Goal: Book appointment/travel/reservation

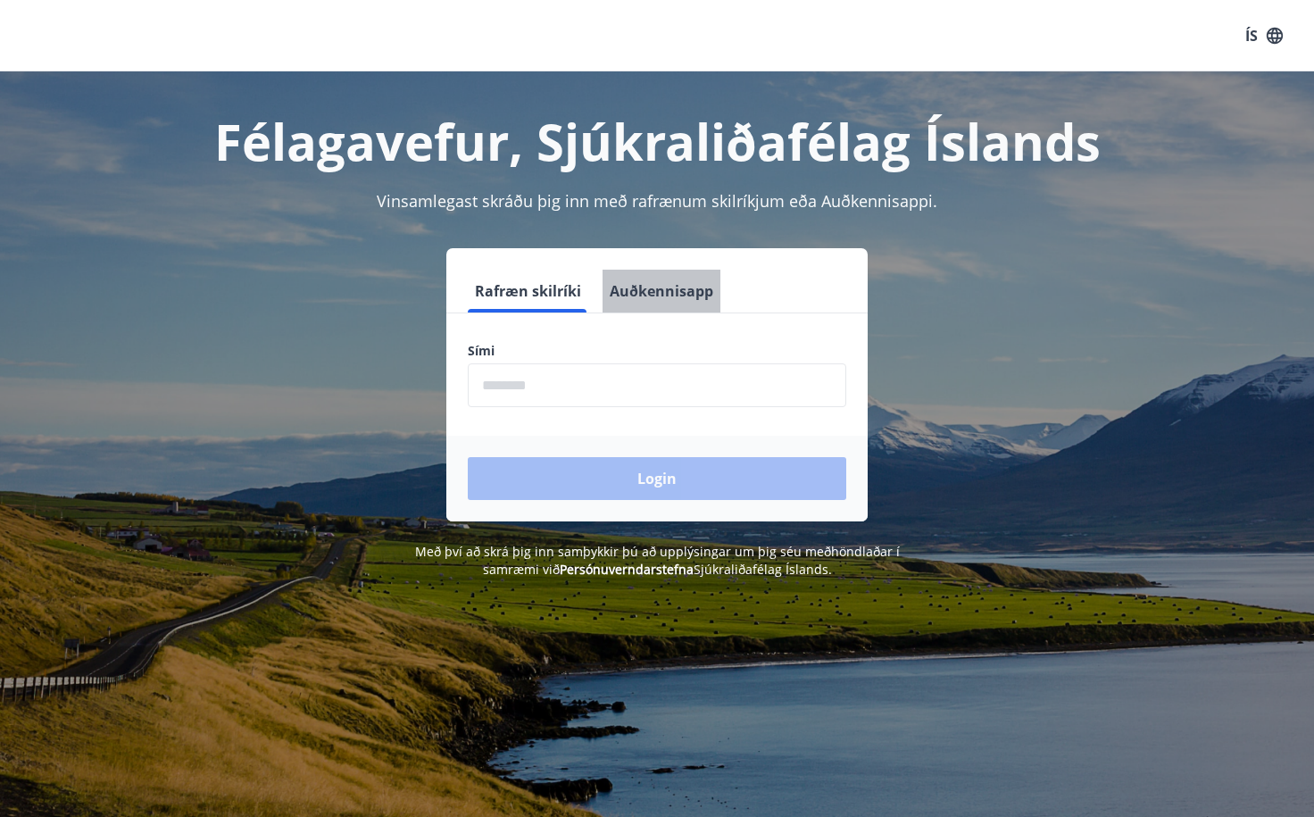
click at [634, 310] on button "Auðkennisapp" at bounding box center [661, 291] width 118 height 43
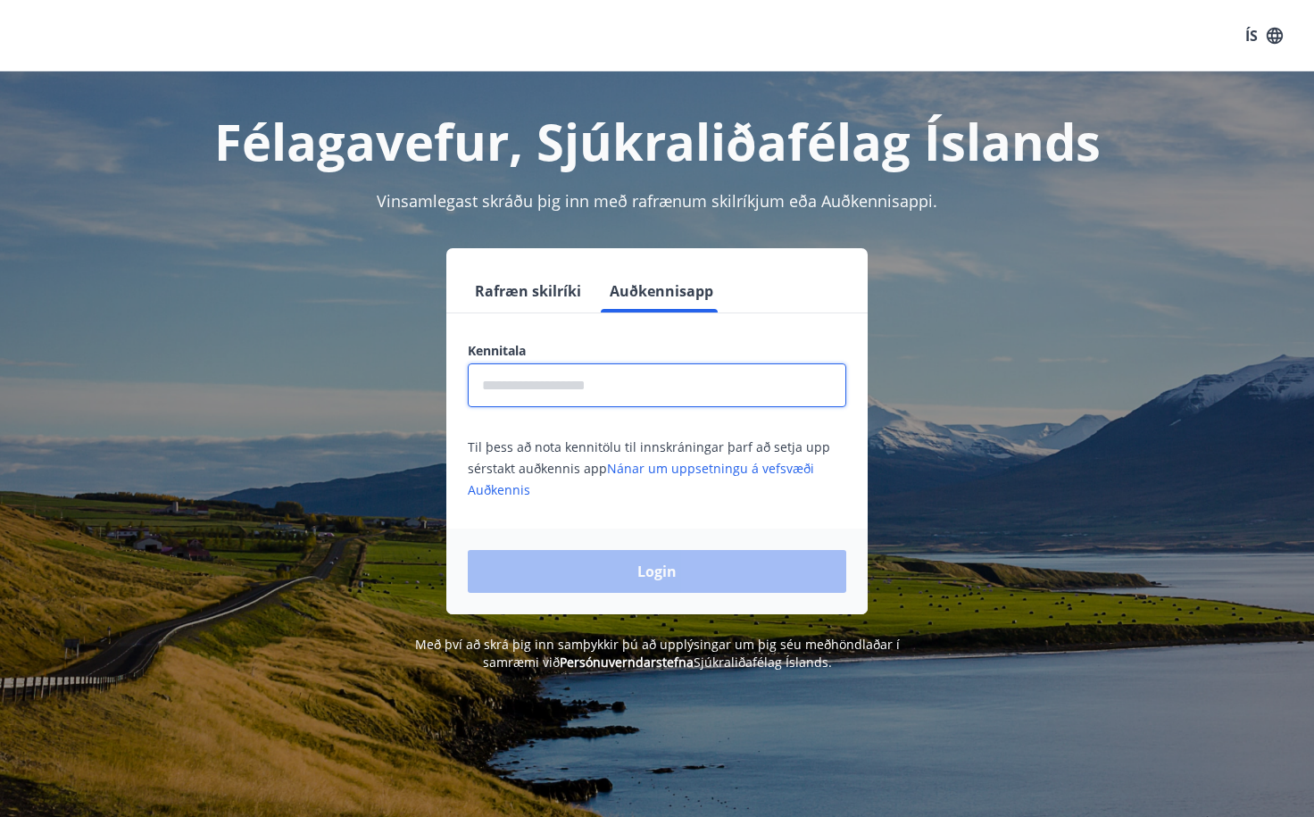
click at [599, 377] on input "text" at bounding box center [657, 385] width 378 height 44
type input "**********"
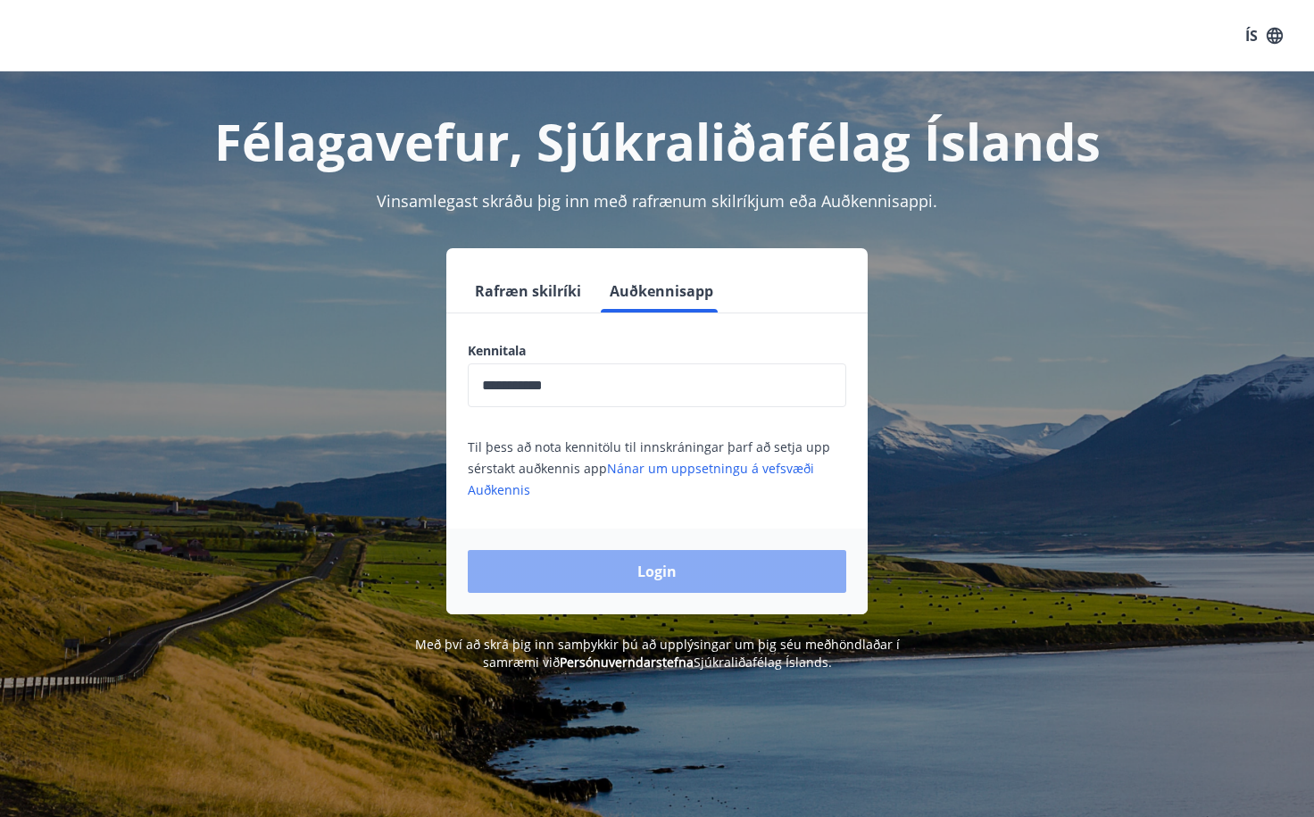
click at [593, 583] on button "Login" at bounding box center [657, 571] width 378 height 43
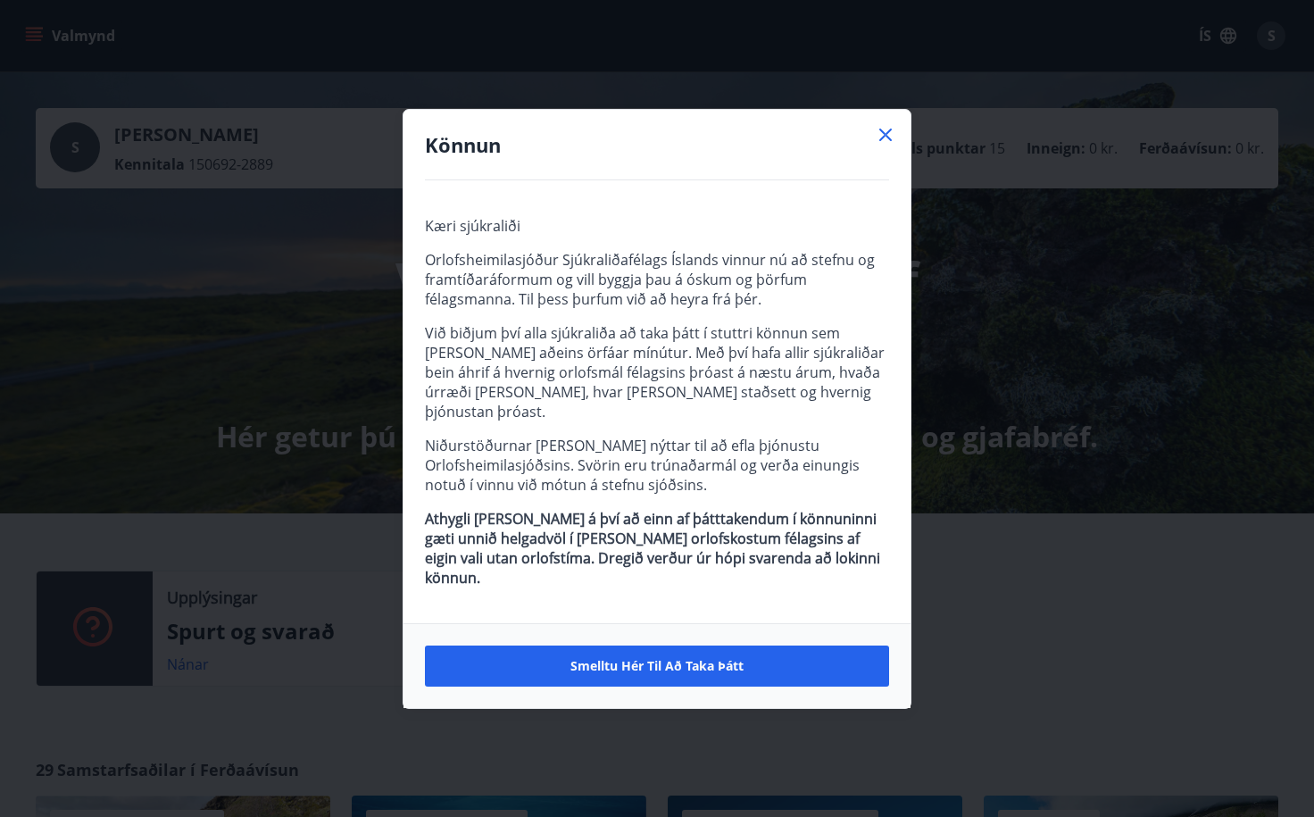
click at [883, 145] on icon at bounding box center [885, 134] width 21 height 21
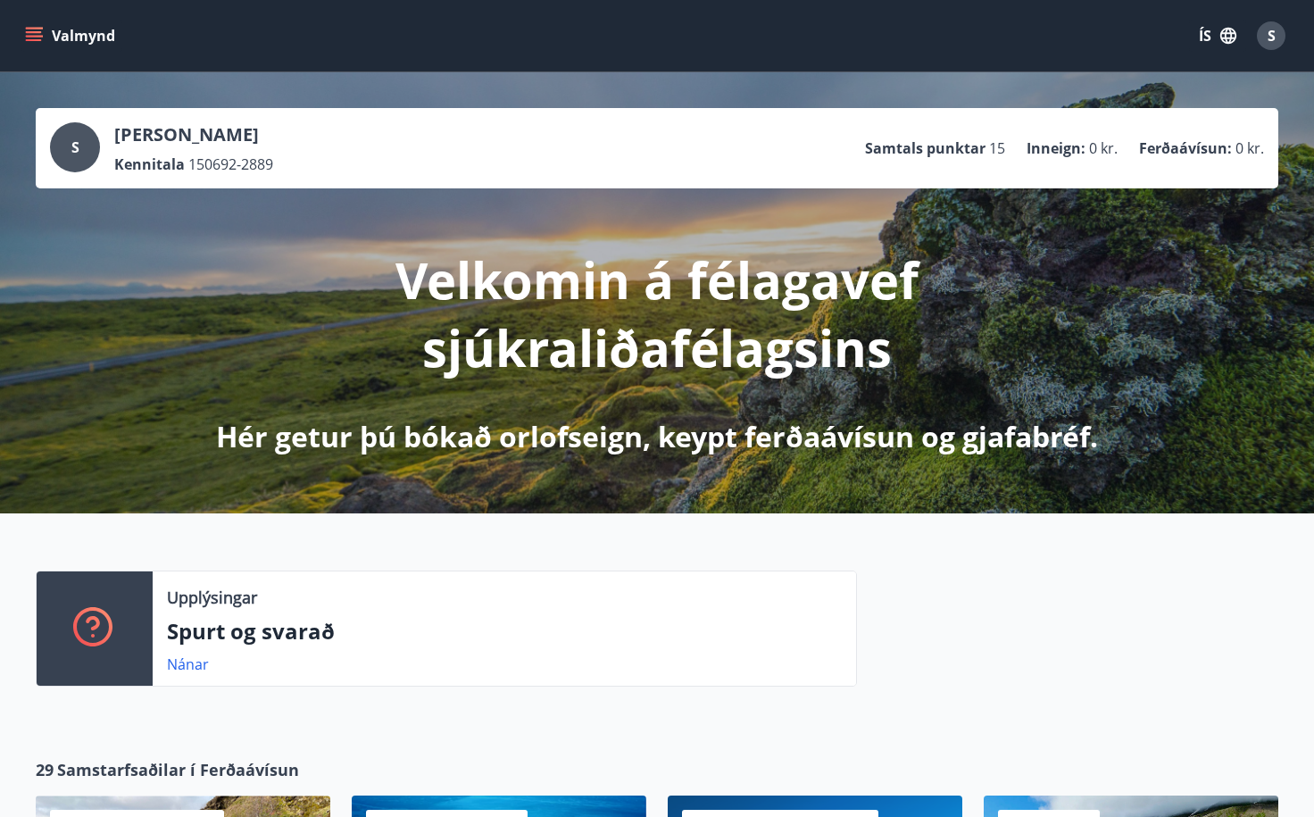
click at [85, 37] on button "Valmynd" at bounding box center [71, 36] width 101 height 32
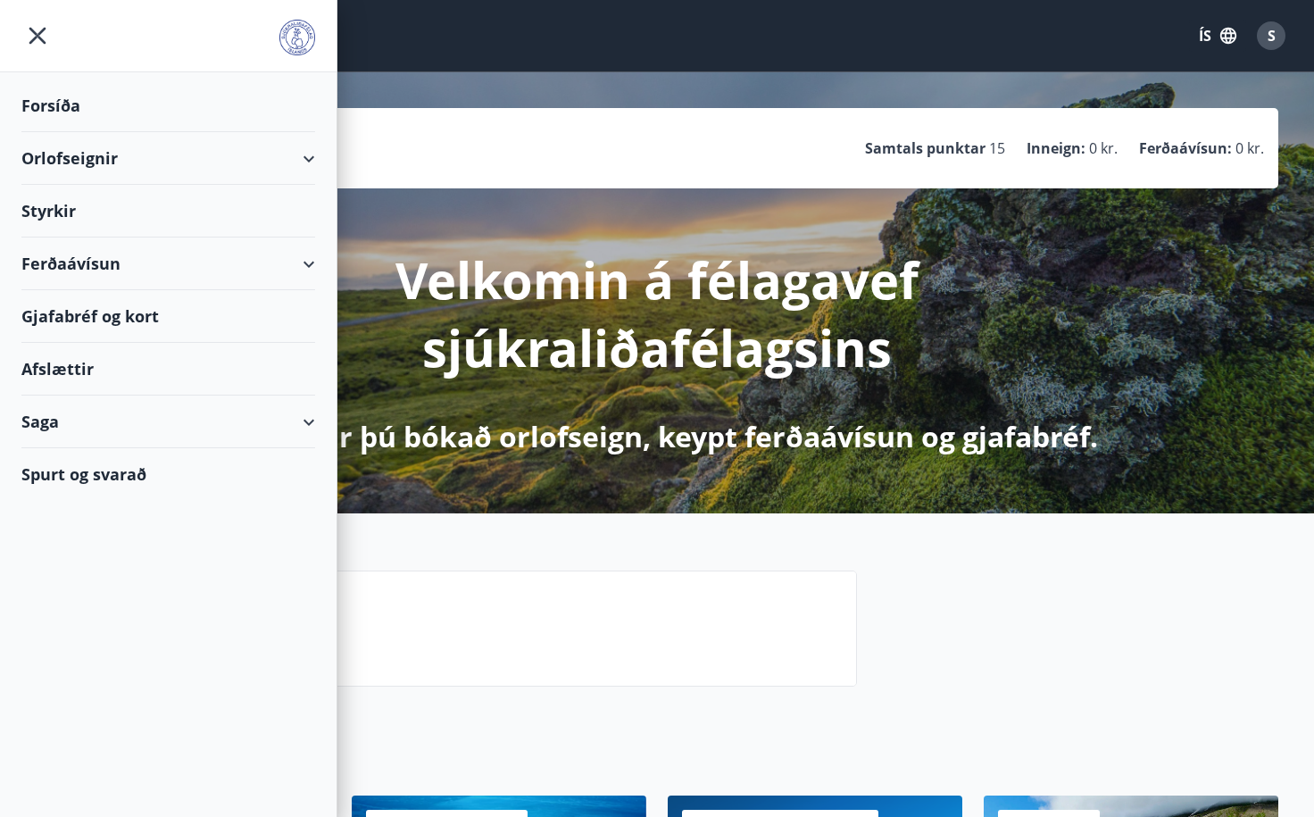
click at [304, 156] on div "Orlofseignir" at bounding box center [168, 158] width 294 height 53
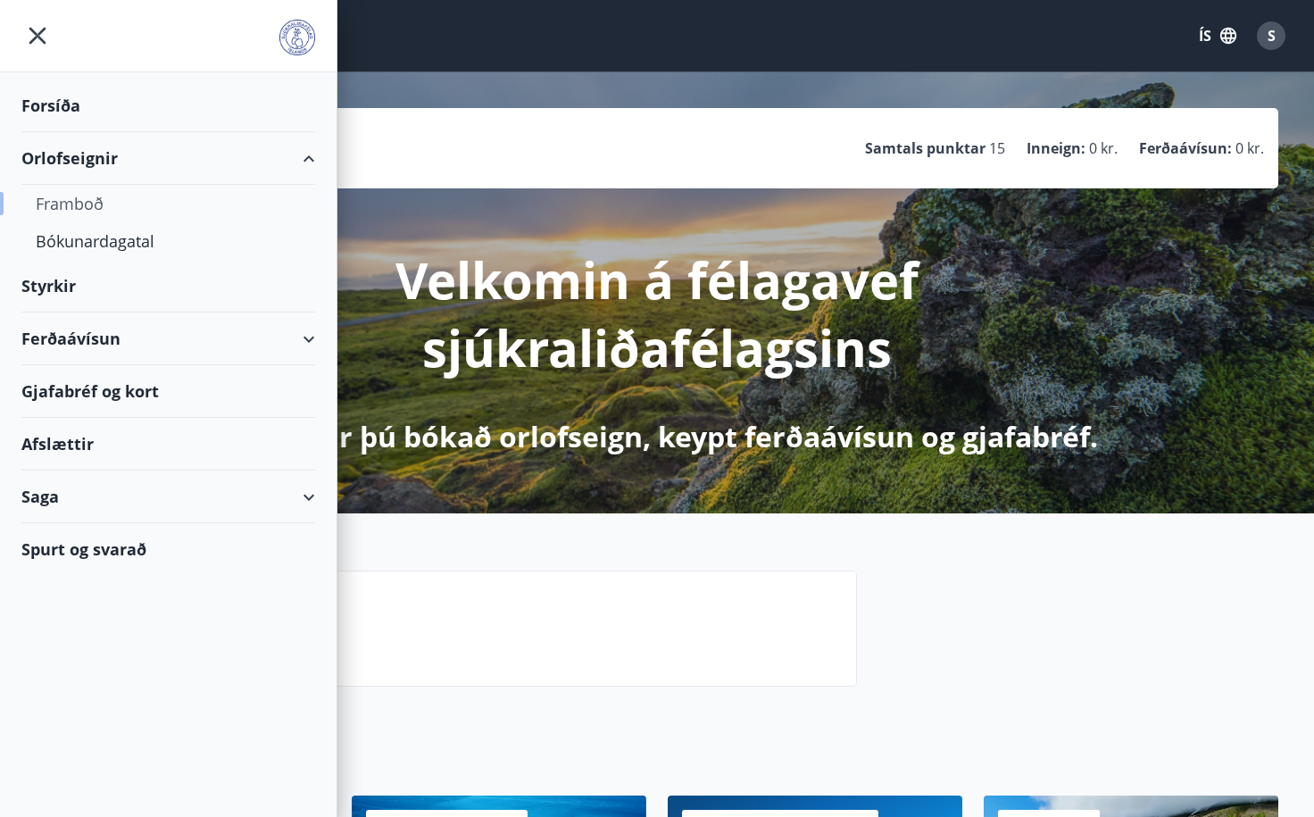
click at [147, 201] on div "Framboð" at bounding box center [168, 203] width 265 height 37
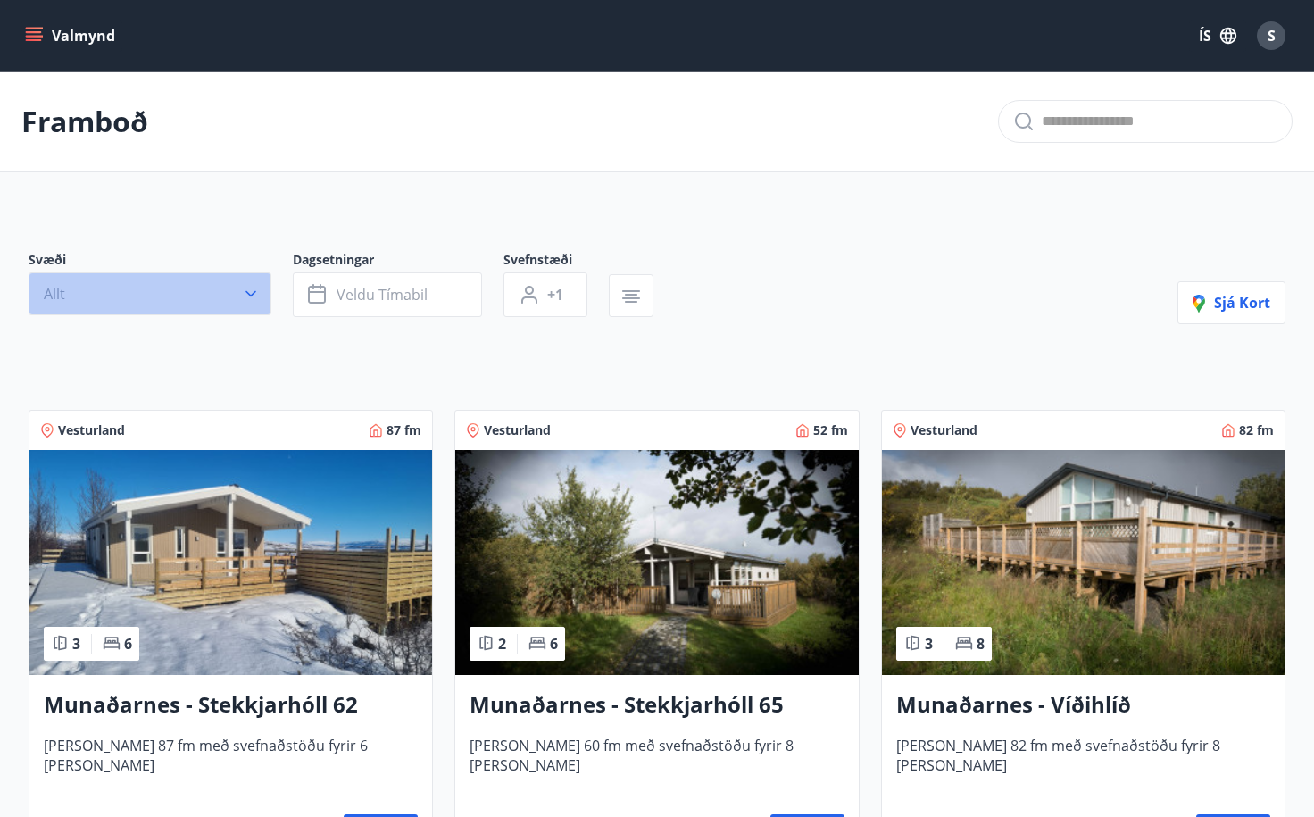
click at [229, 301] on button "Allt" at bounding box center [150, 293] width 243 height 43
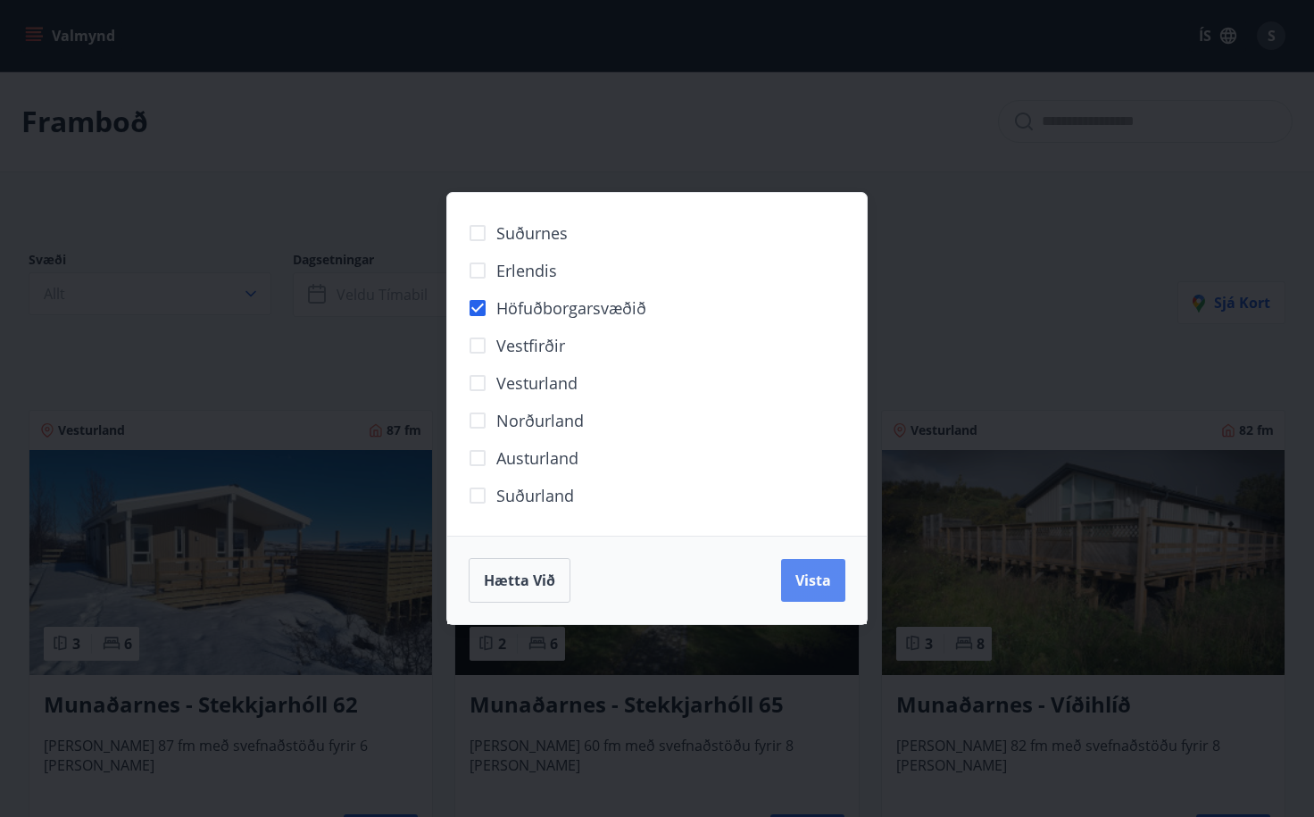
click at [808, 588] on span "Vista" at bounding box center [813, 580] width 36 height 20
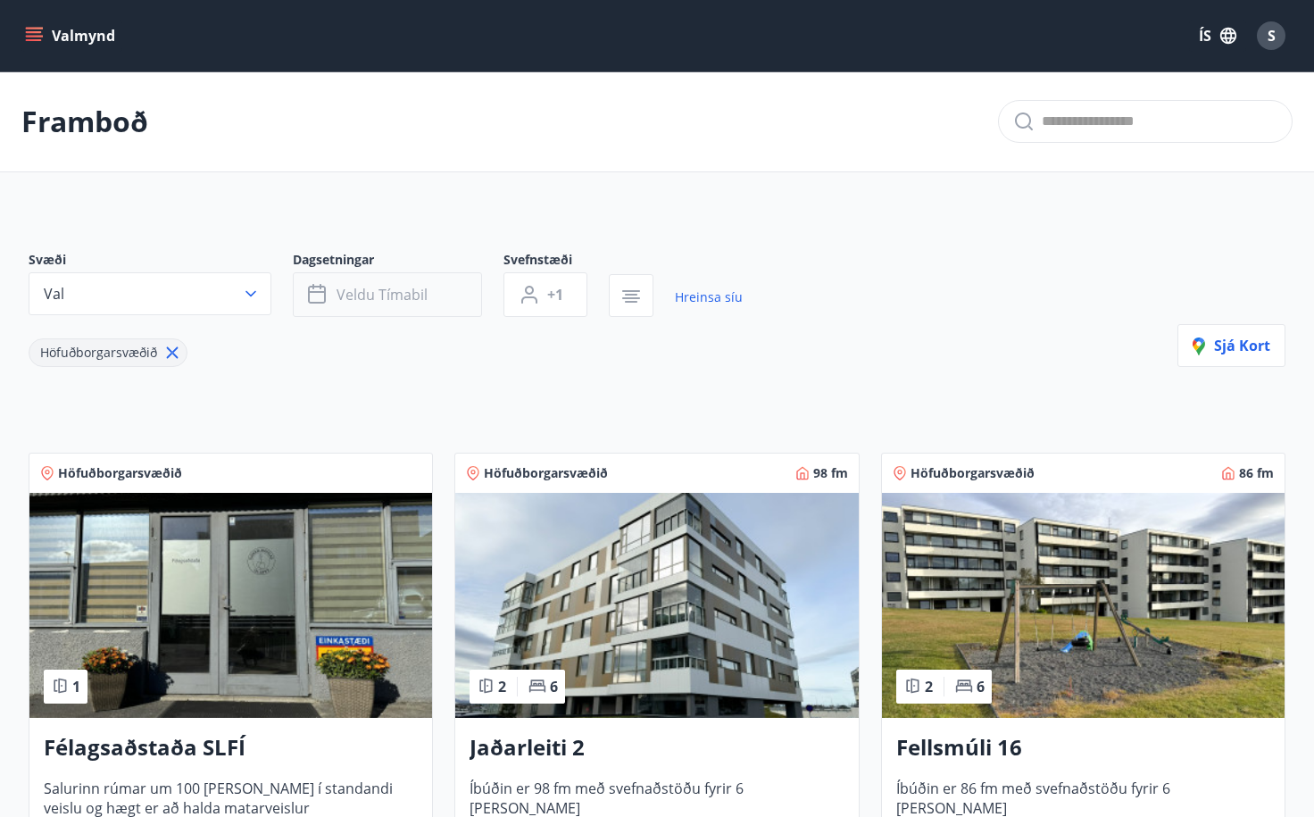
click at [428, 312] on button "Veldu tímabil" at bounding box center [387, 294] width 189 height 45
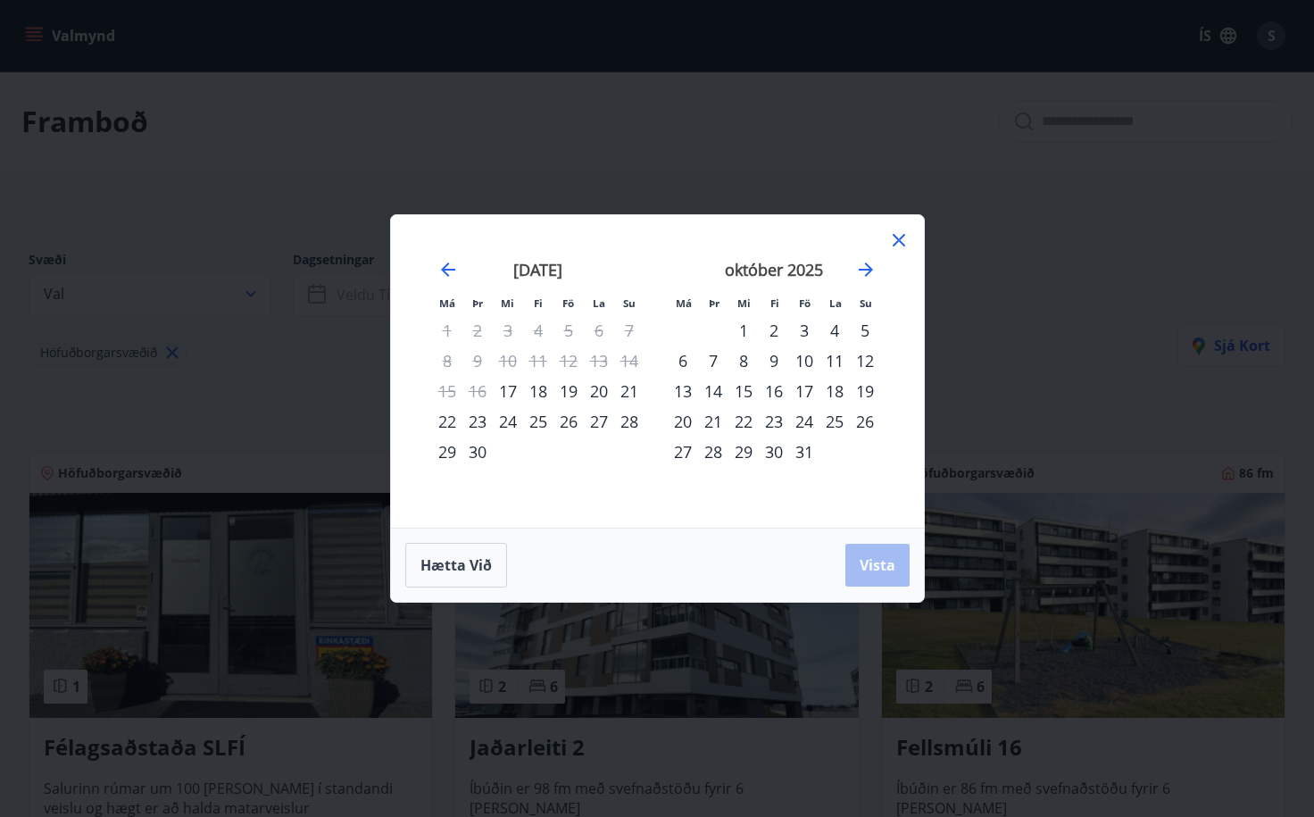
click at [859, 424] on div "26" at bounding box center [865, 421] width 30 height 30
click at [864, 272] on icon "Move forward to switch to the next month." at bounding box center [865, 269] width 21 height 21
click at [809, 394] on div "14" at bounding box center [804, 391] width 30 height 30
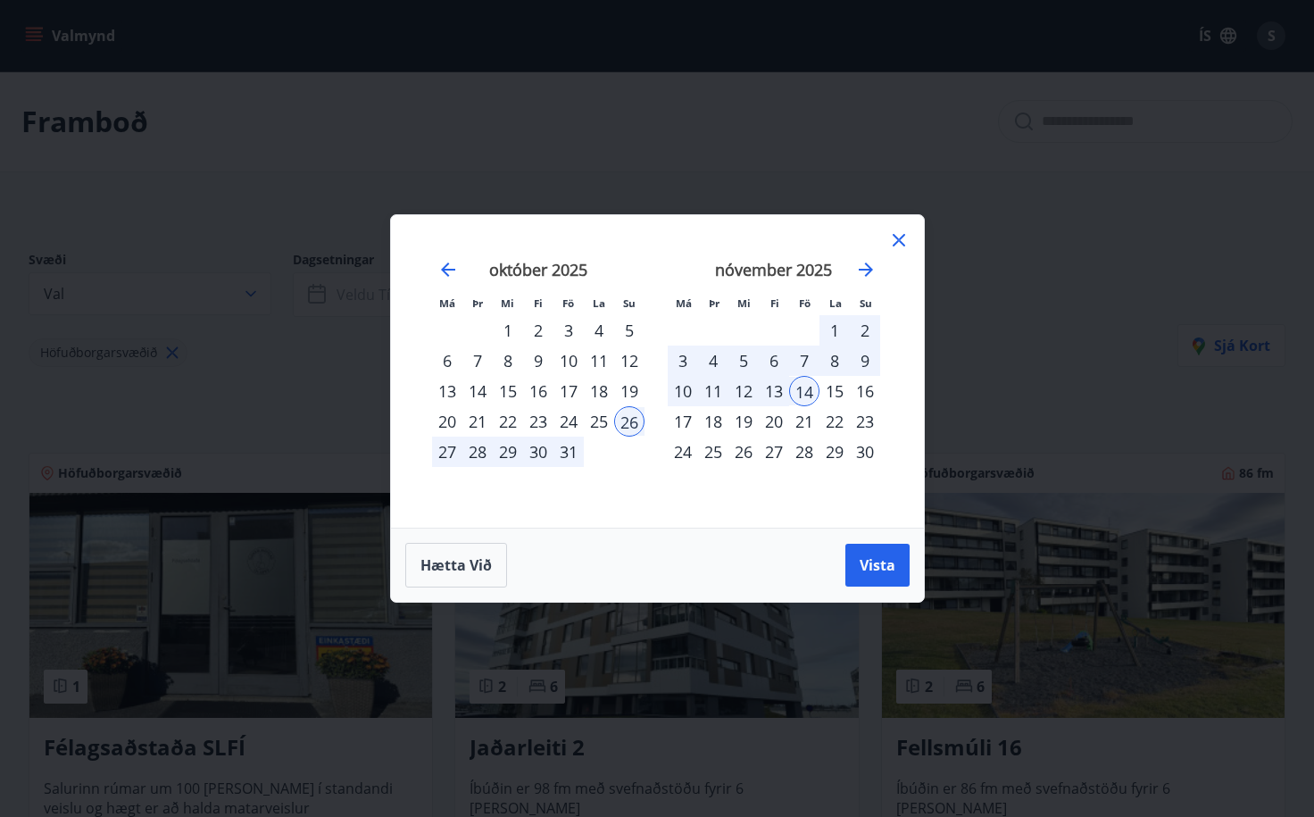
click at [826, 395] on div "15" at bounding box center [834, 391] width 30 height 30
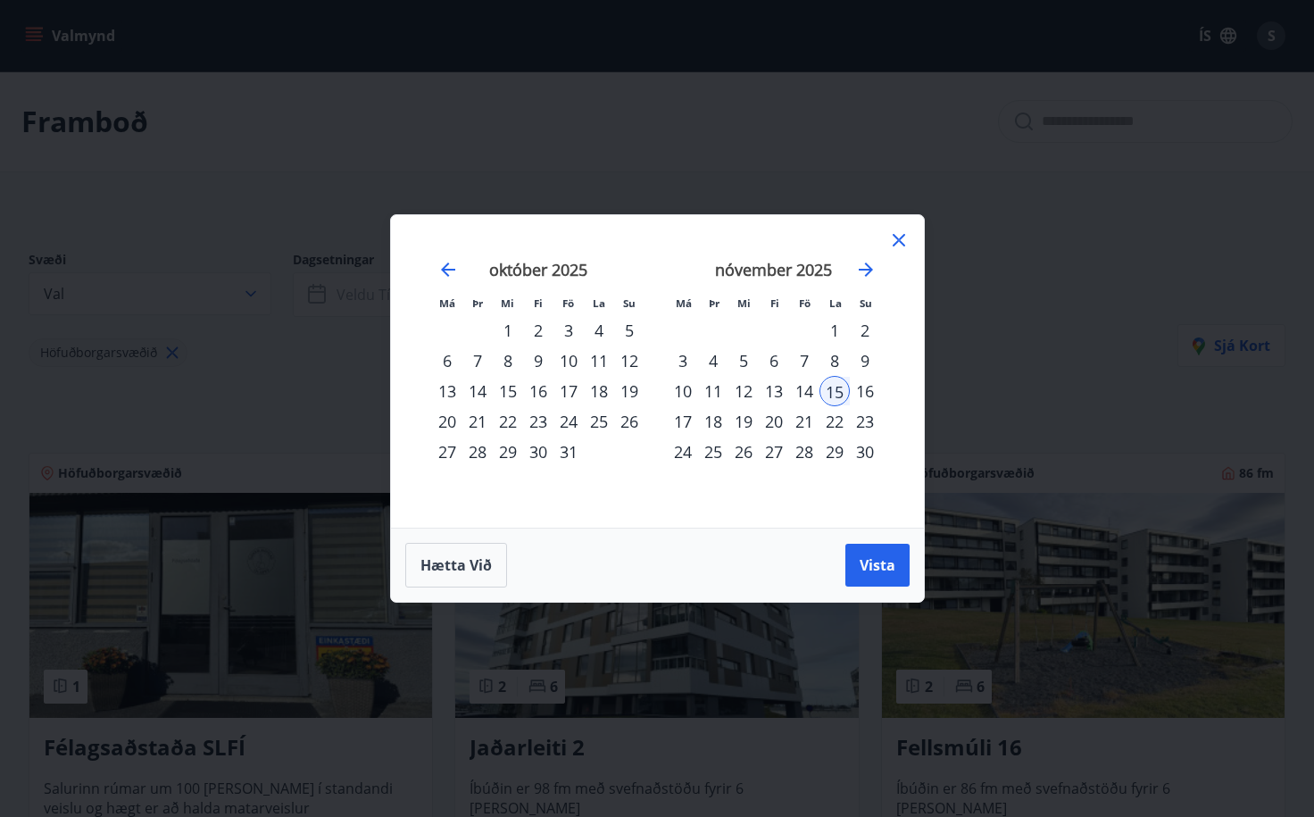
click at [812, 392] on div "14" at bounding box center [804, 391] width 30 height 30
click at [632, 419] on div "26" at bounding box center [629, 421] width 30 height 30
click at [809, 393] on div "14" at bounding box center [804, 391] width 30 height 30
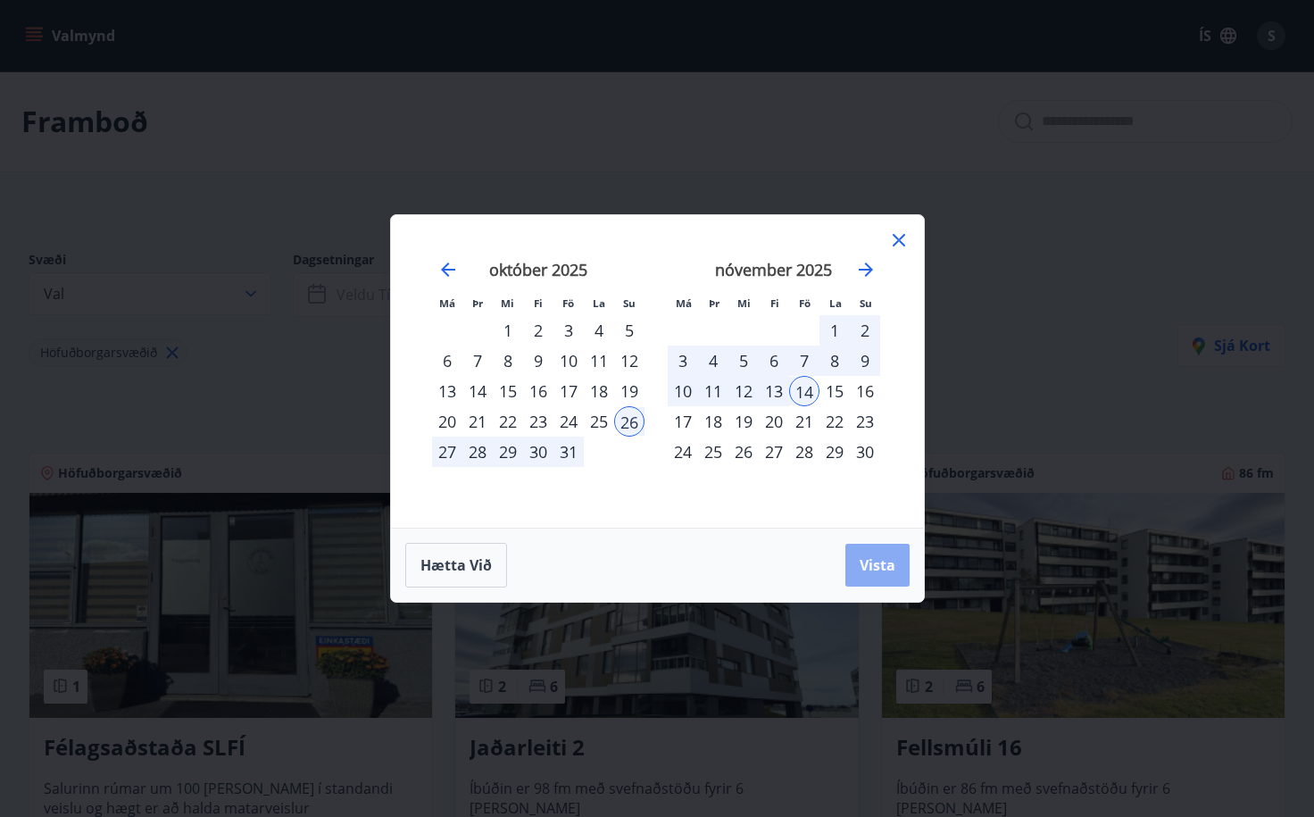
click at [859, 560] on span "Vista" at bounding box center [877, 565] width 36 height 20
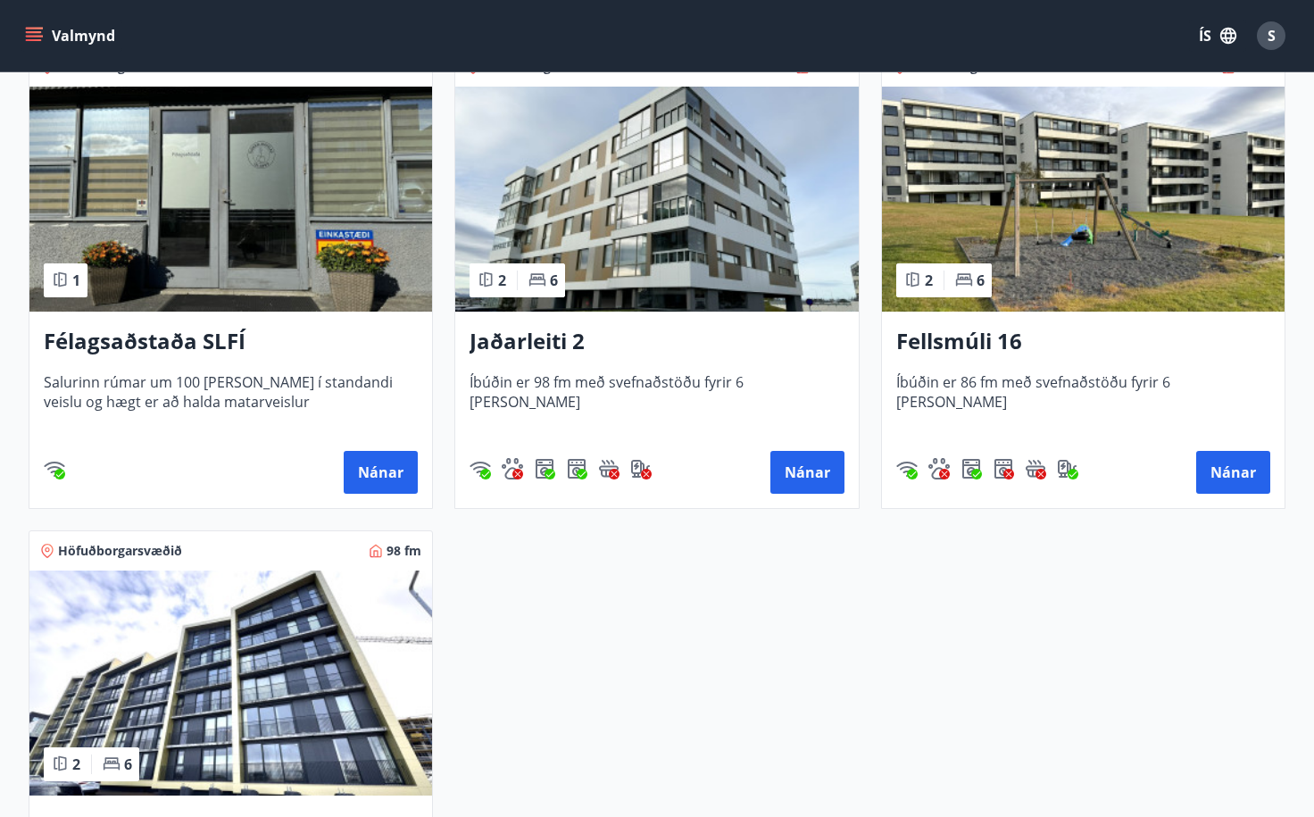
scroll to position [398, 0]
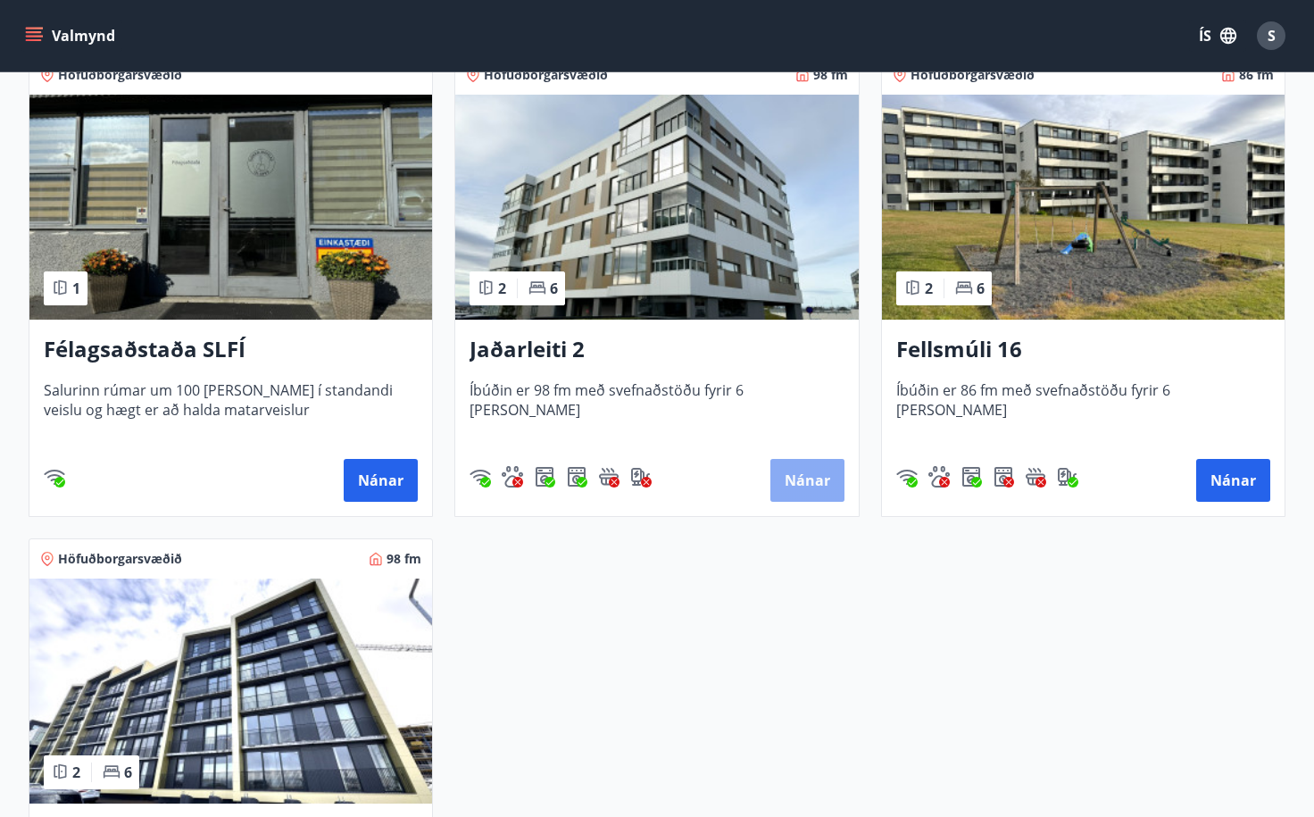
click at [793, 482] on button "Nánar" at bounding box center [807, 480] width 74 height 43
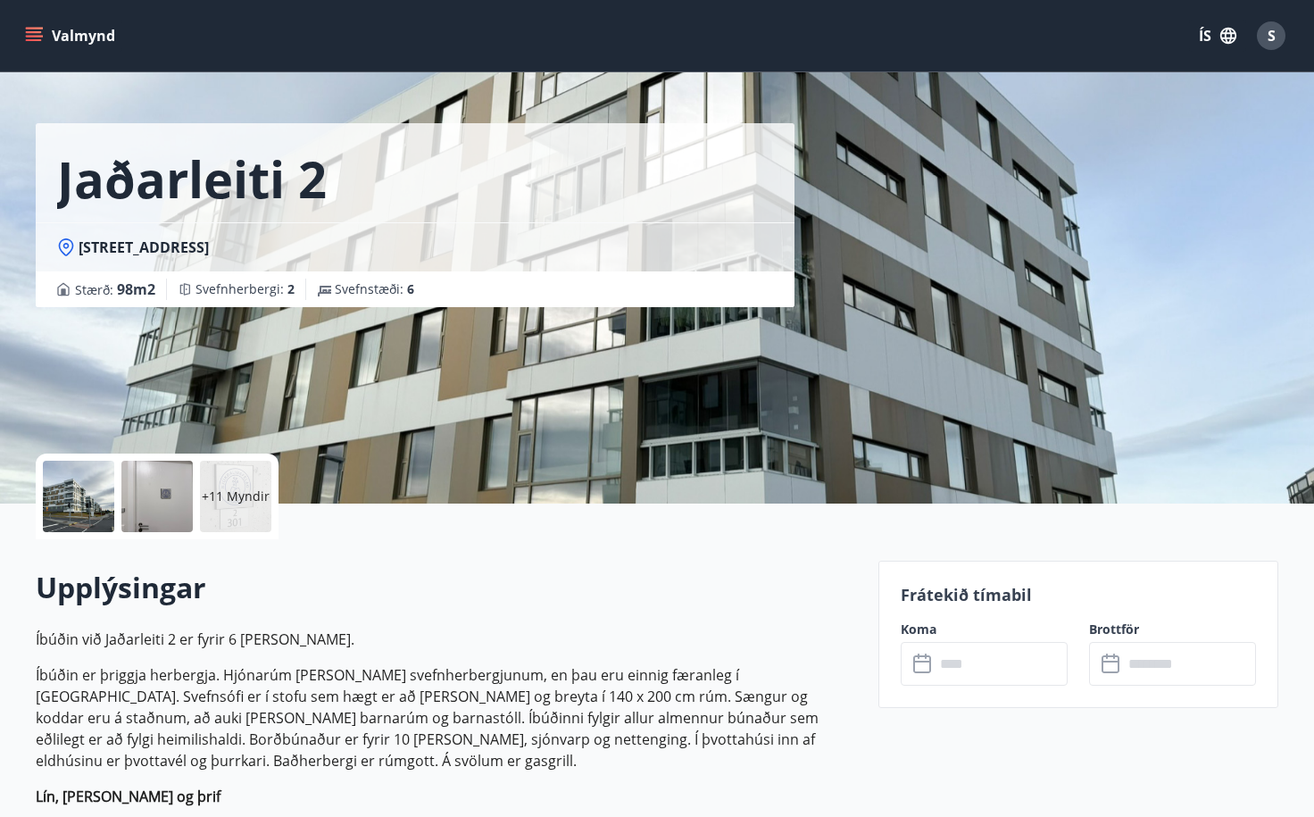
scroll to position [33, 0]
click at [245, 482] on div "+11 Myndir" at bounding box center [235, 495] width 71 height 71
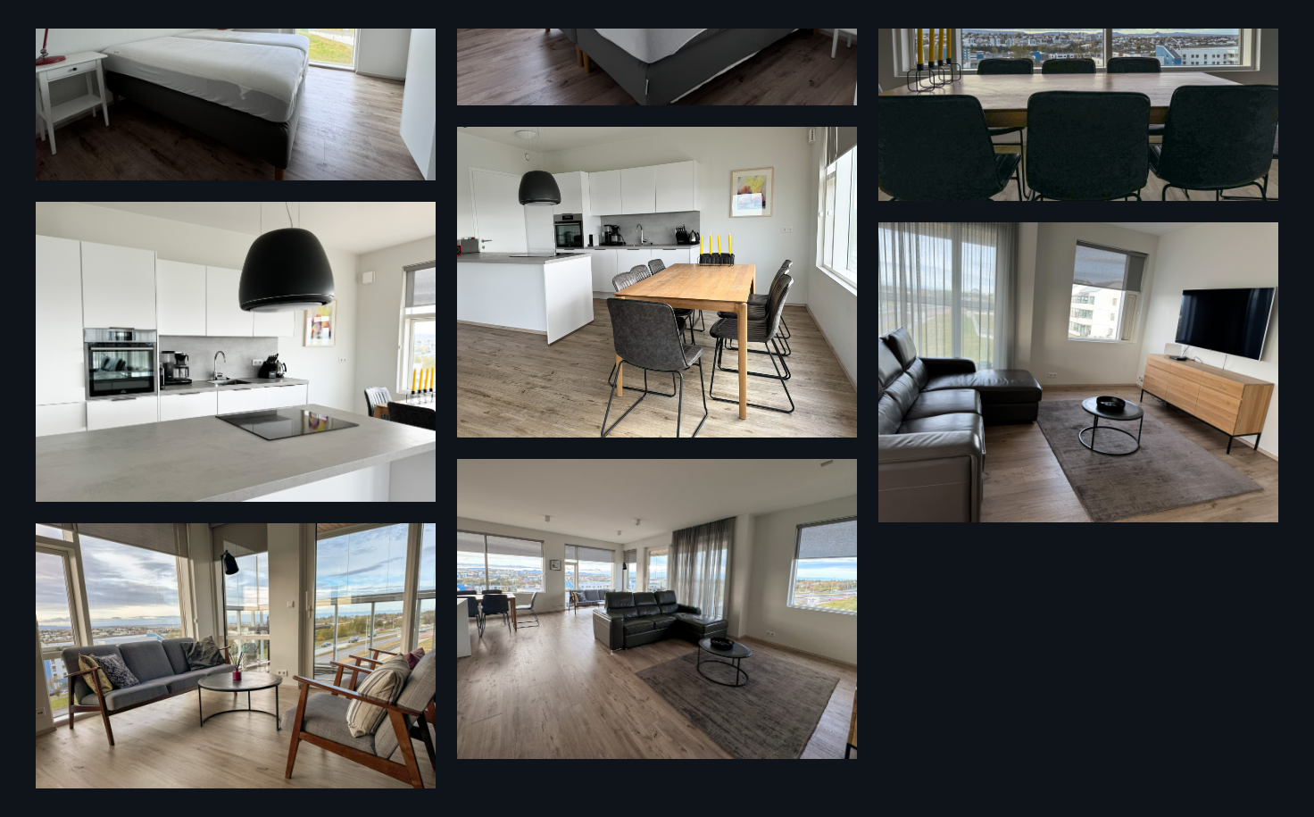
scroll to position [1224, 0]
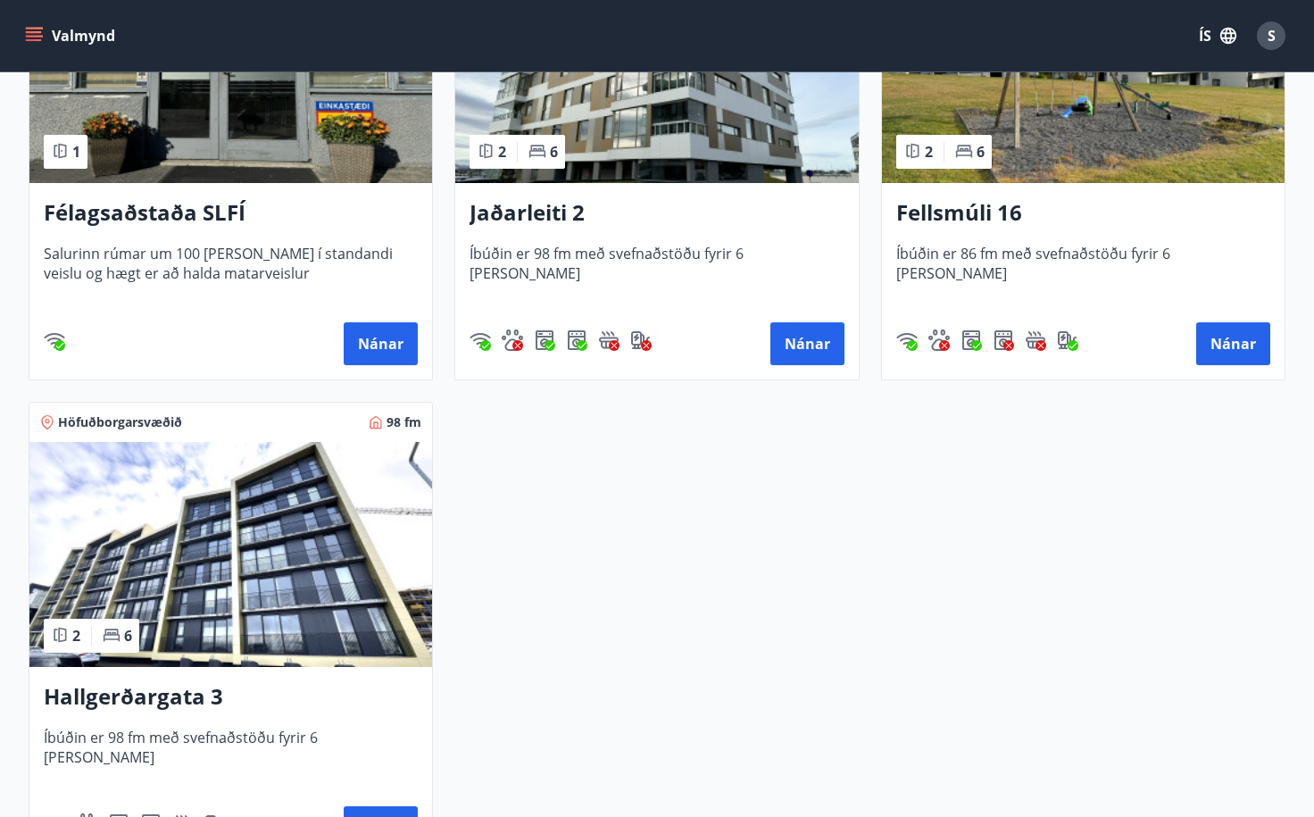
click at [269, 557] on img at bounding box center [230, 554] width 402 height 225
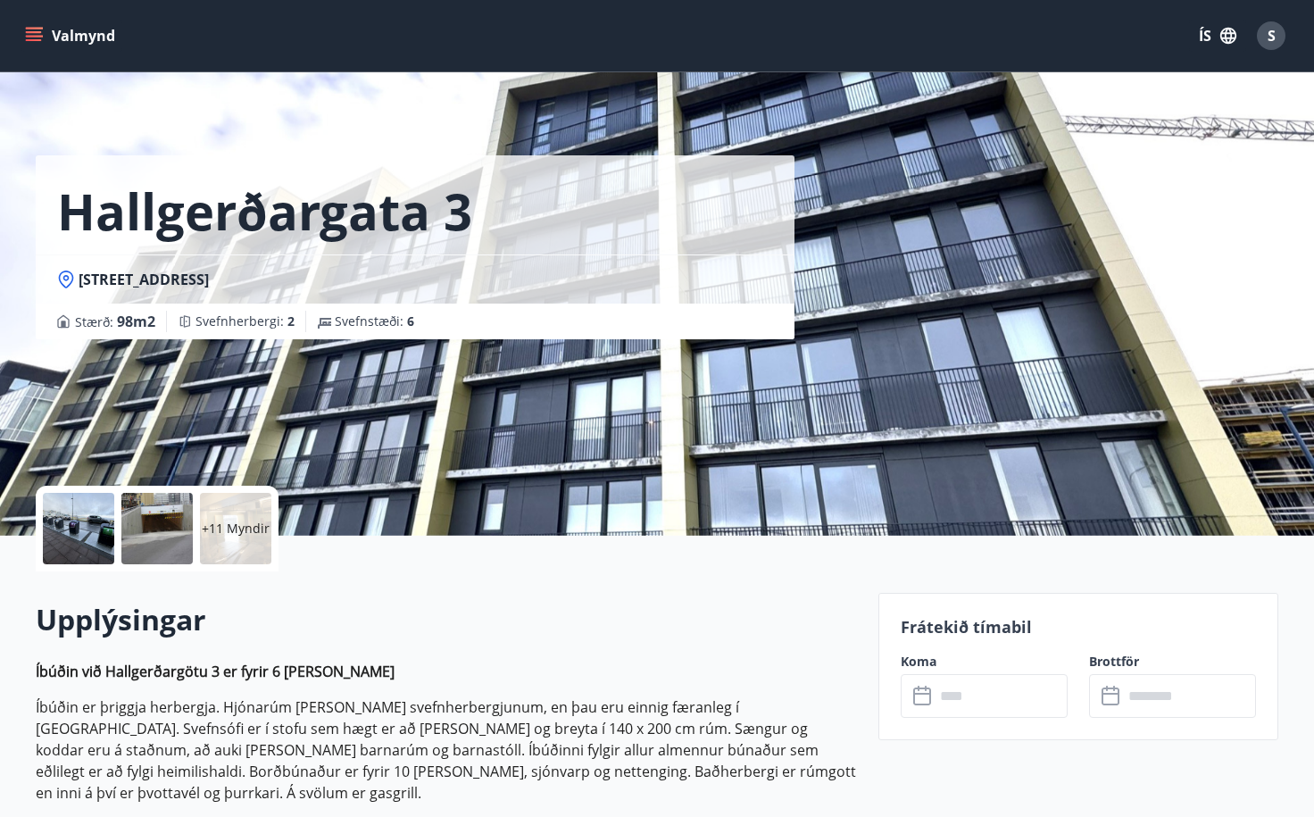
click at [234, 519] on div "+11 Myndir" at bounding box center [235, 528] width 71 height 71
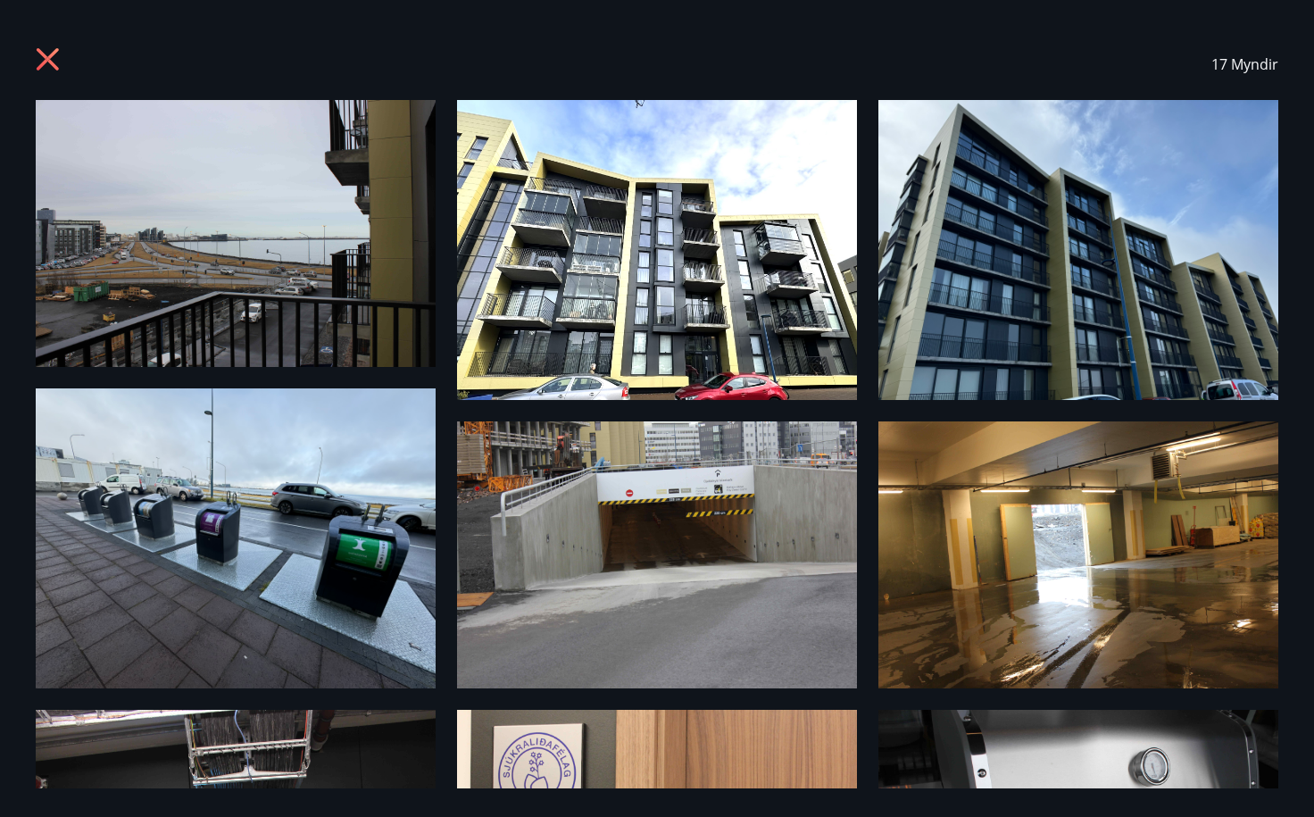
click at [47, 51] on icon at bounding box center [50, 61] width 29 height 29
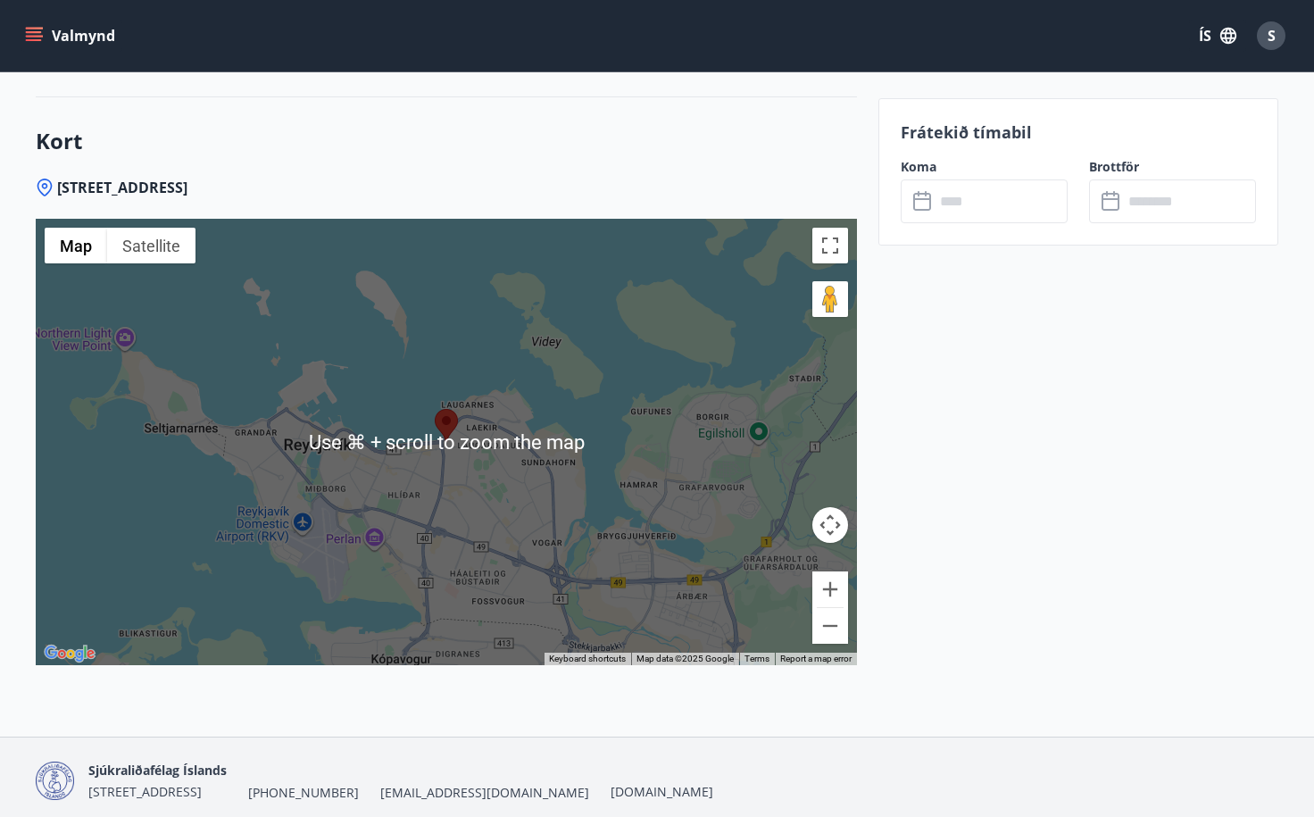
scroll to position [2722, 0]
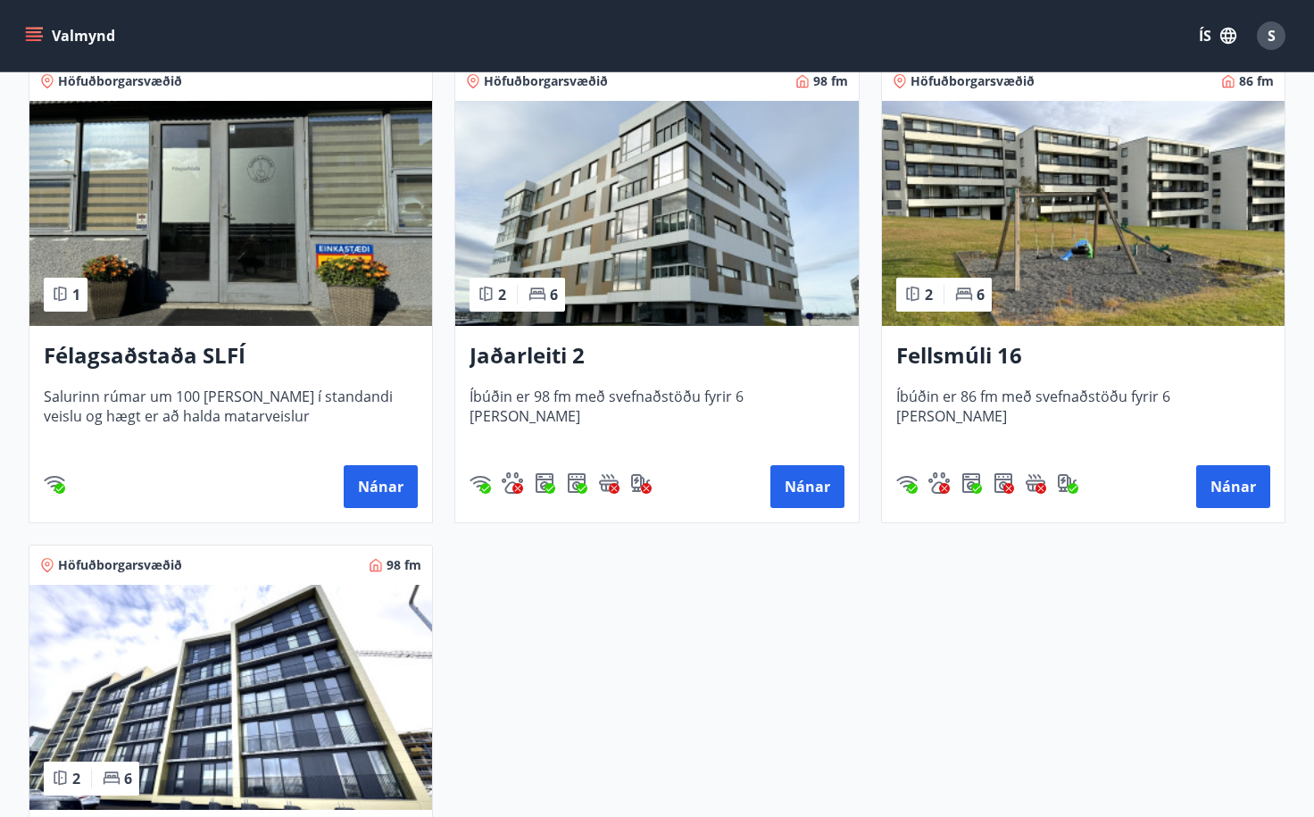
scroll to position [419, 0]
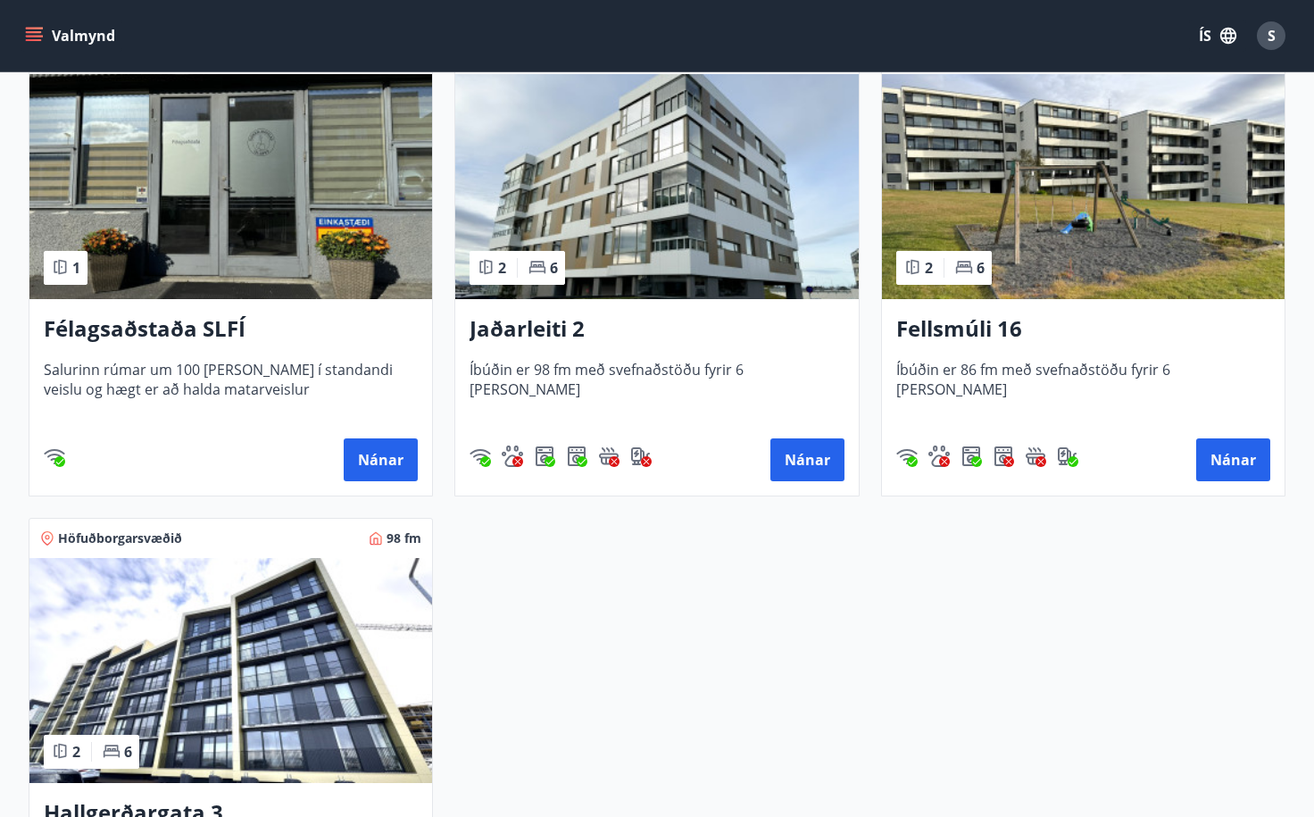
click at [575, 239] on img at bounding box center [656, 186] width 402 height 225
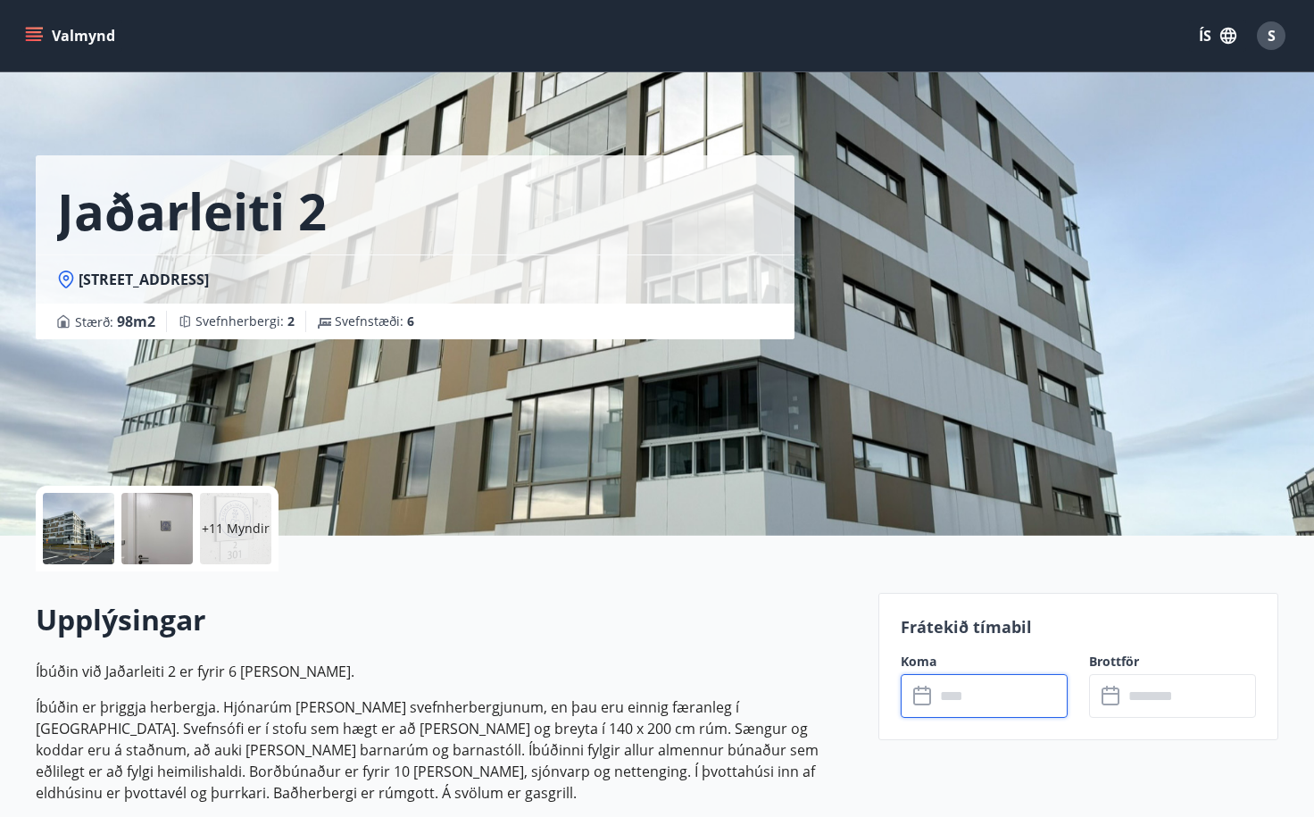
click at [953, 702] on input "text" at bounding box center [1000, 696] width 133 height 44
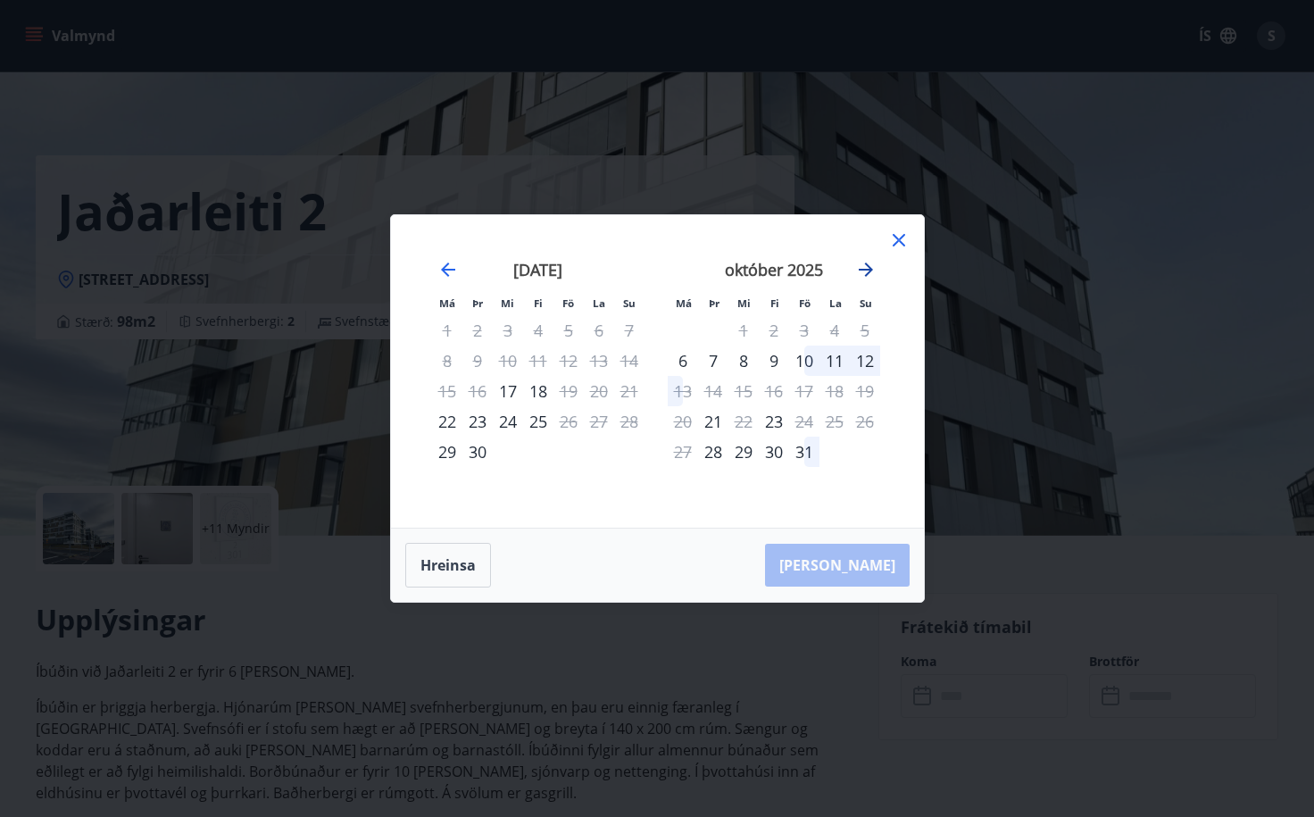
click at [867, 278] on icon "Move forward to switch to the next month." at bounding box center [865, 269] width 21 height 21
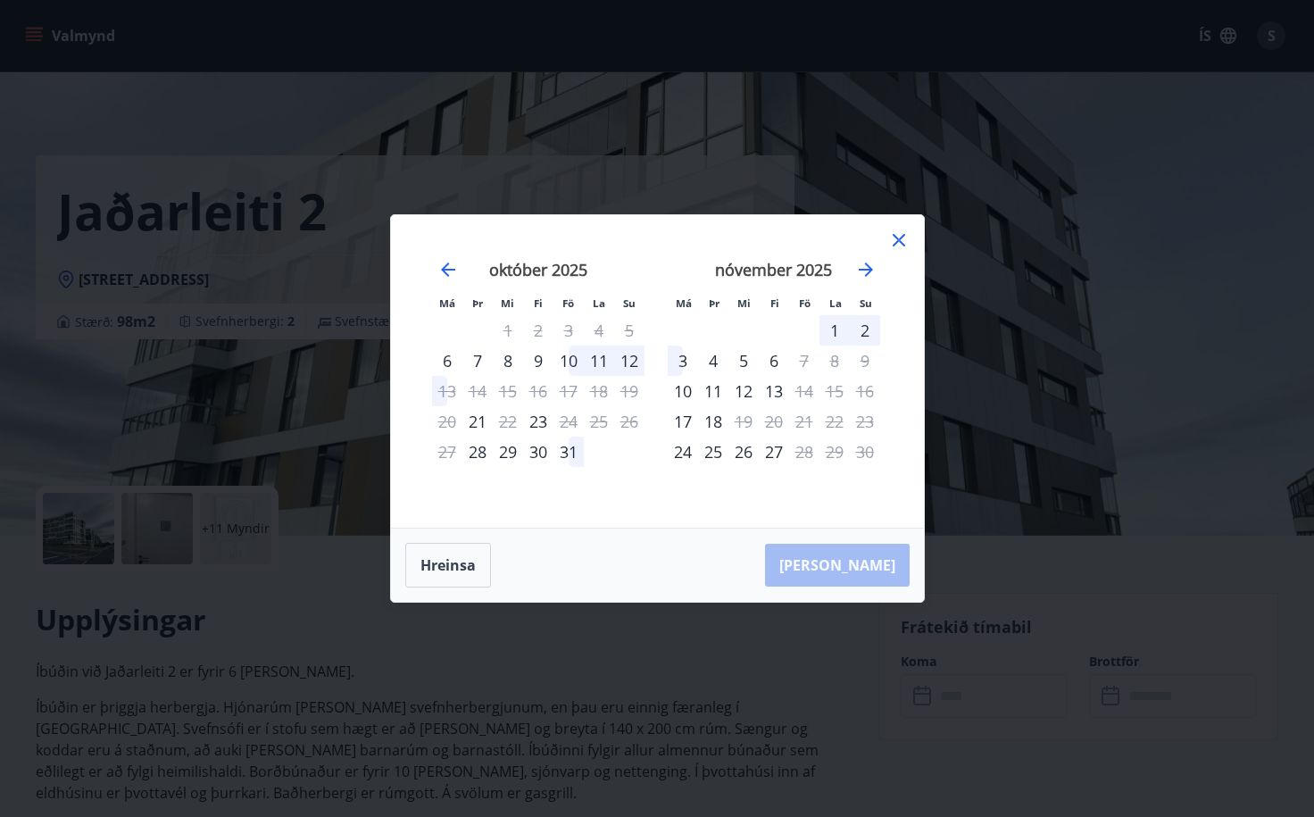
click at [896, 243] on icon at bounding box center [898, 239] width 21 height 21
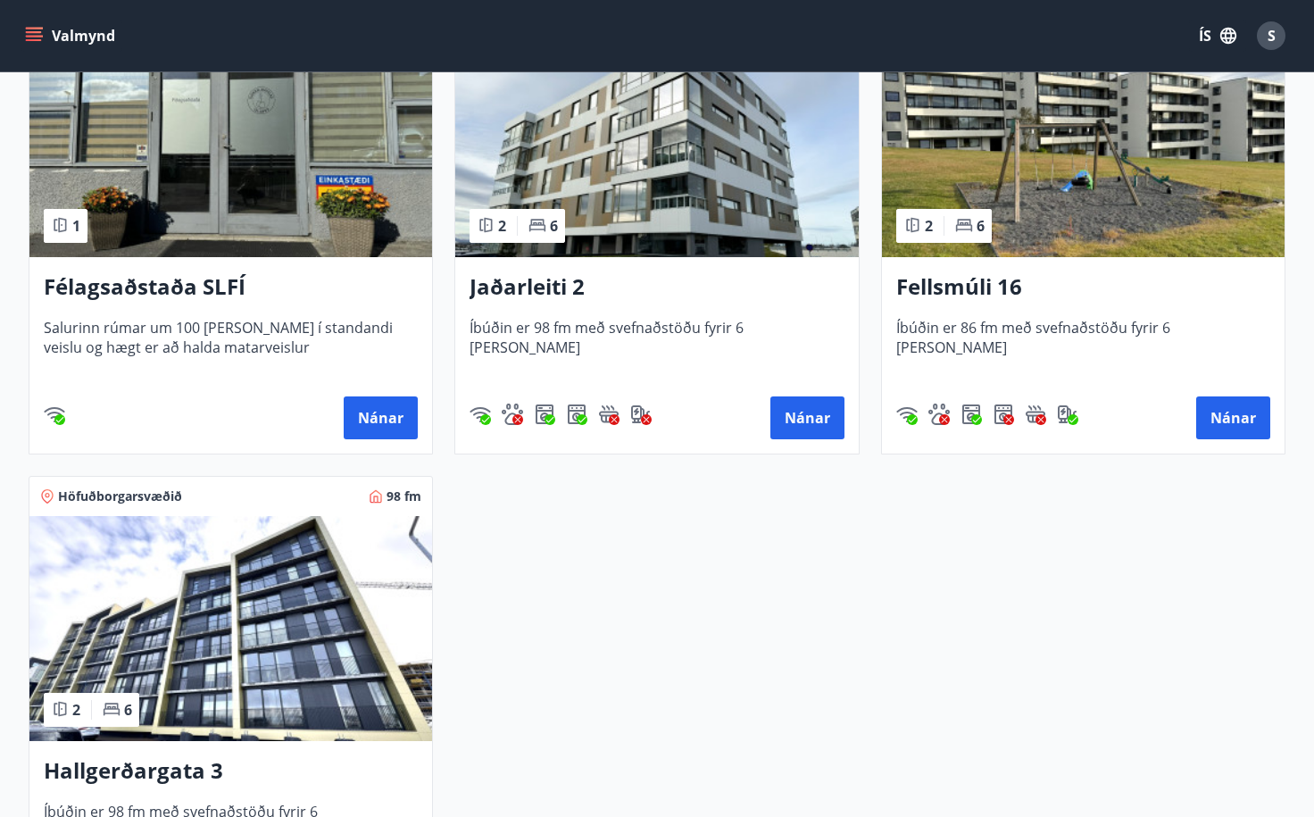
click at [278, 606] on img at bounding box center [230, 628] width 402 height 225
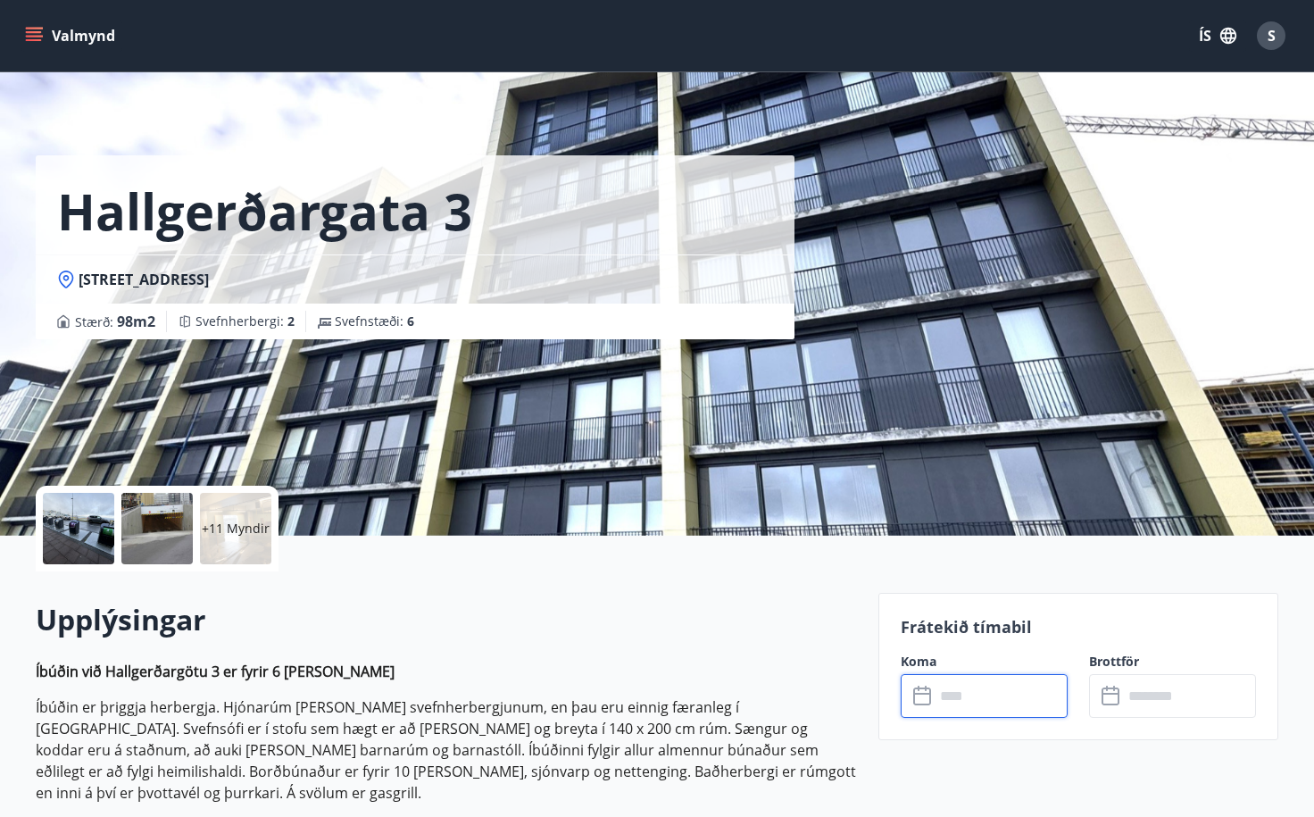
click at [987, 703] on input "text" at bounding box center [1000, 696] width 133 height 44
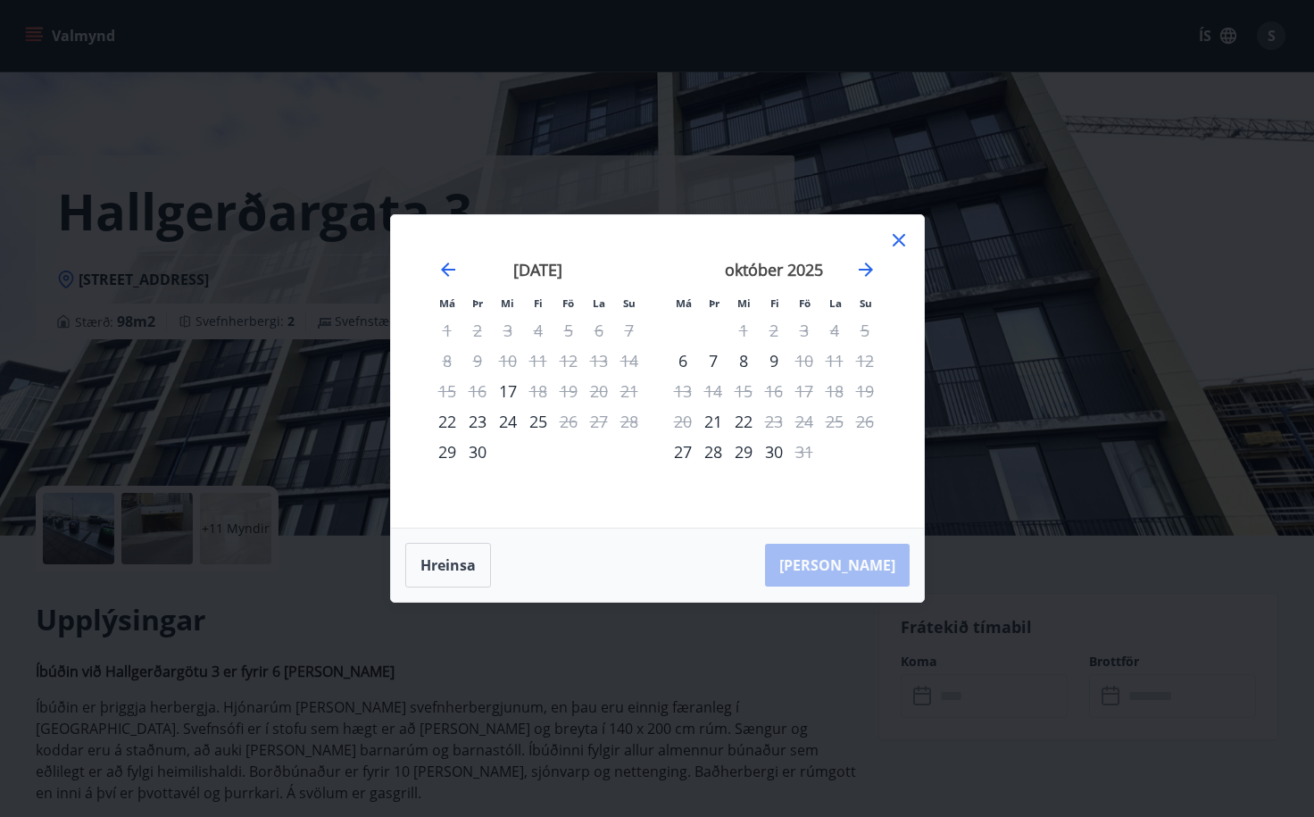
click at [859, 423] on div "26" at bounding box center [865, 421] width 30 height 30
click at [686, 454] on div "27" at bounding box center [683, 451] width 30 height 30
click at [867, 419] on div "26" at bounding box center [865, 421] width 30 height 30
click at [867, 270] on icon "Move forward to switch to the next month." at bounding box center [865, 269] width 21 height 21
click at [807, 389] on div "14" at bounding box center [804, 391] width 30 height 30
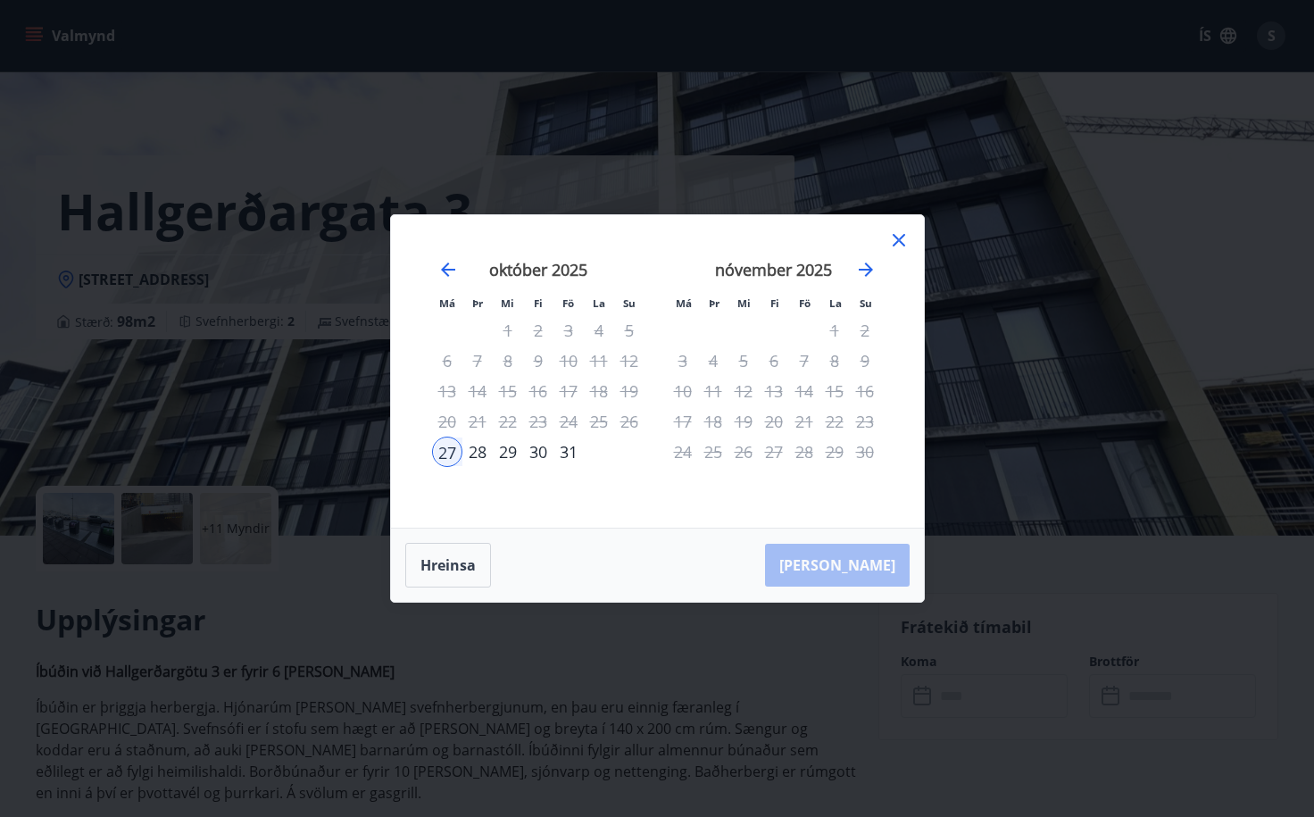
click at [897, 237] on icon at bounding box center [898, 239] width 21 height 21
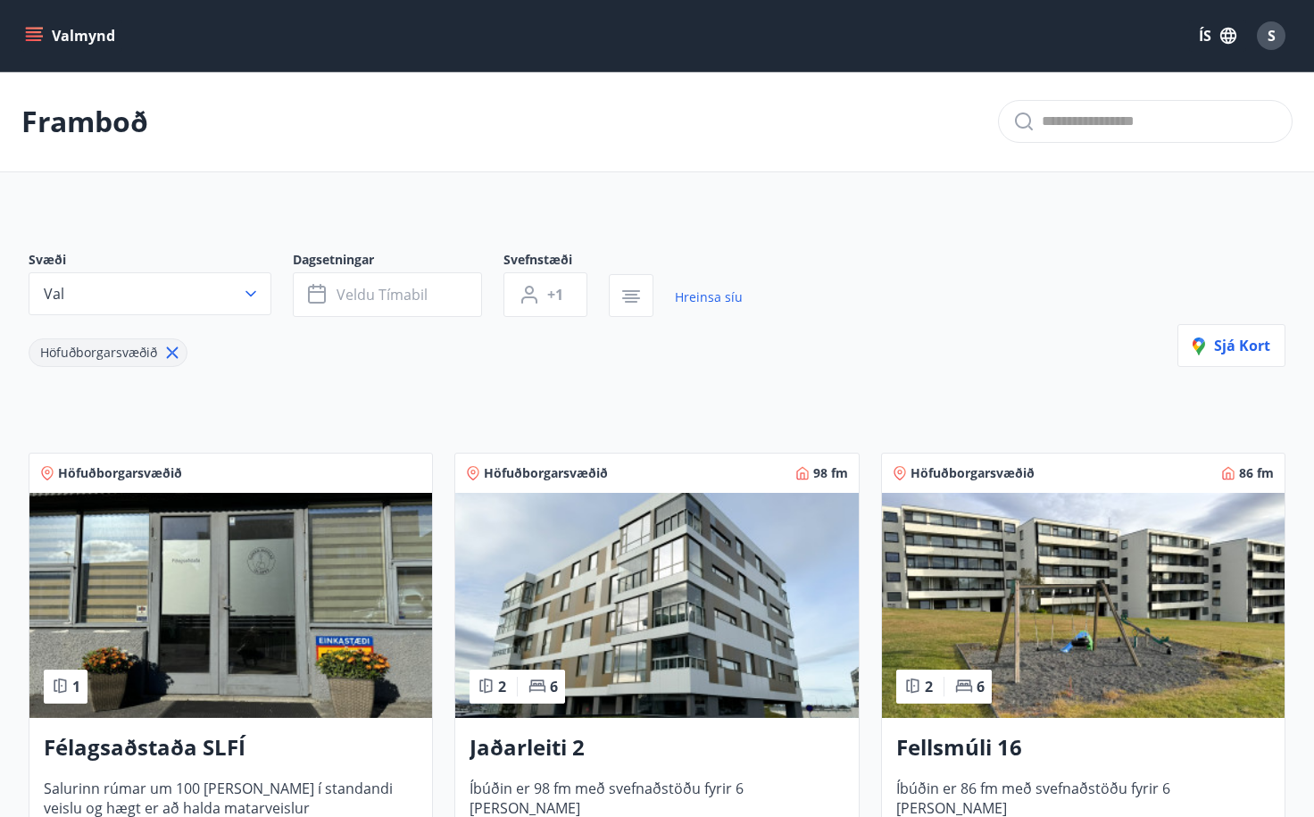
scroll to position [184, 0]
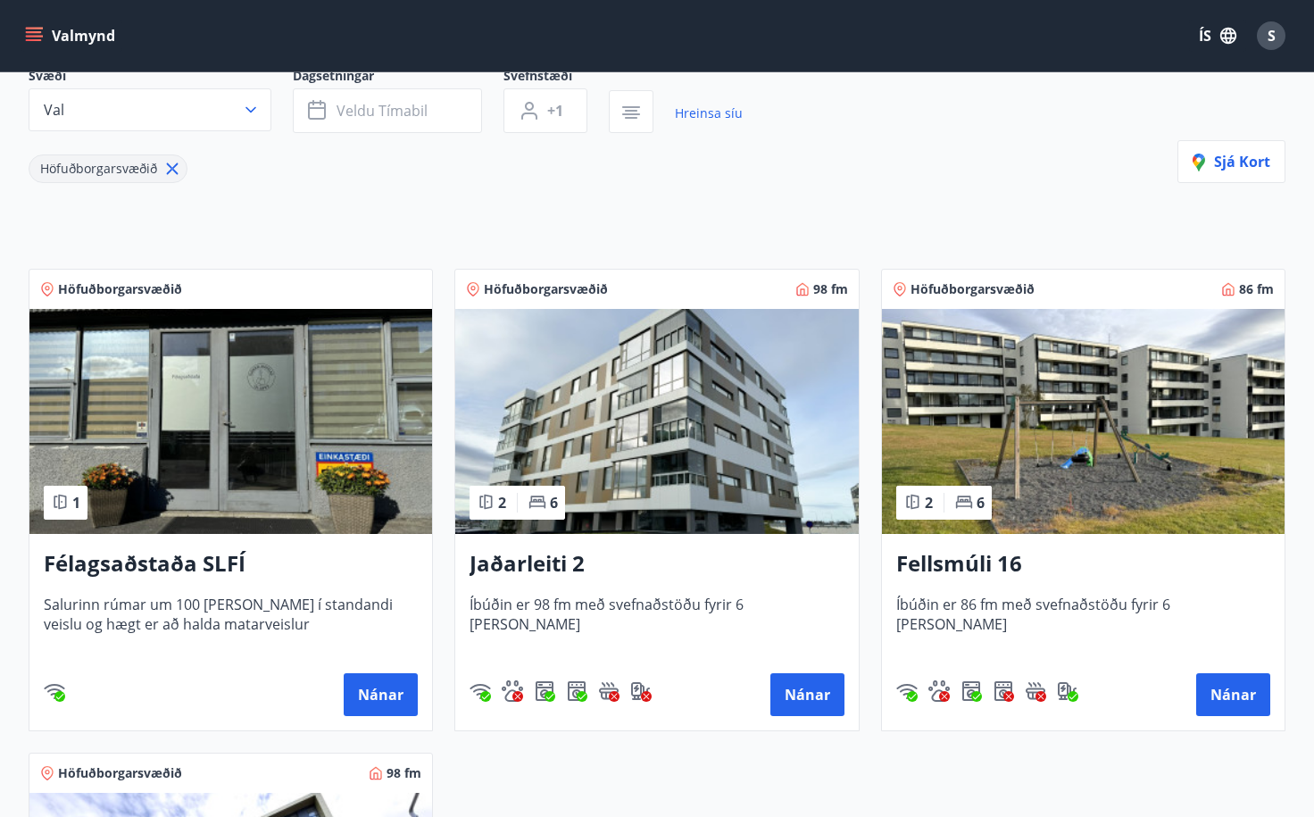
click at [995, 404] on img at bounding box center [1083, 421] width 402 height 225
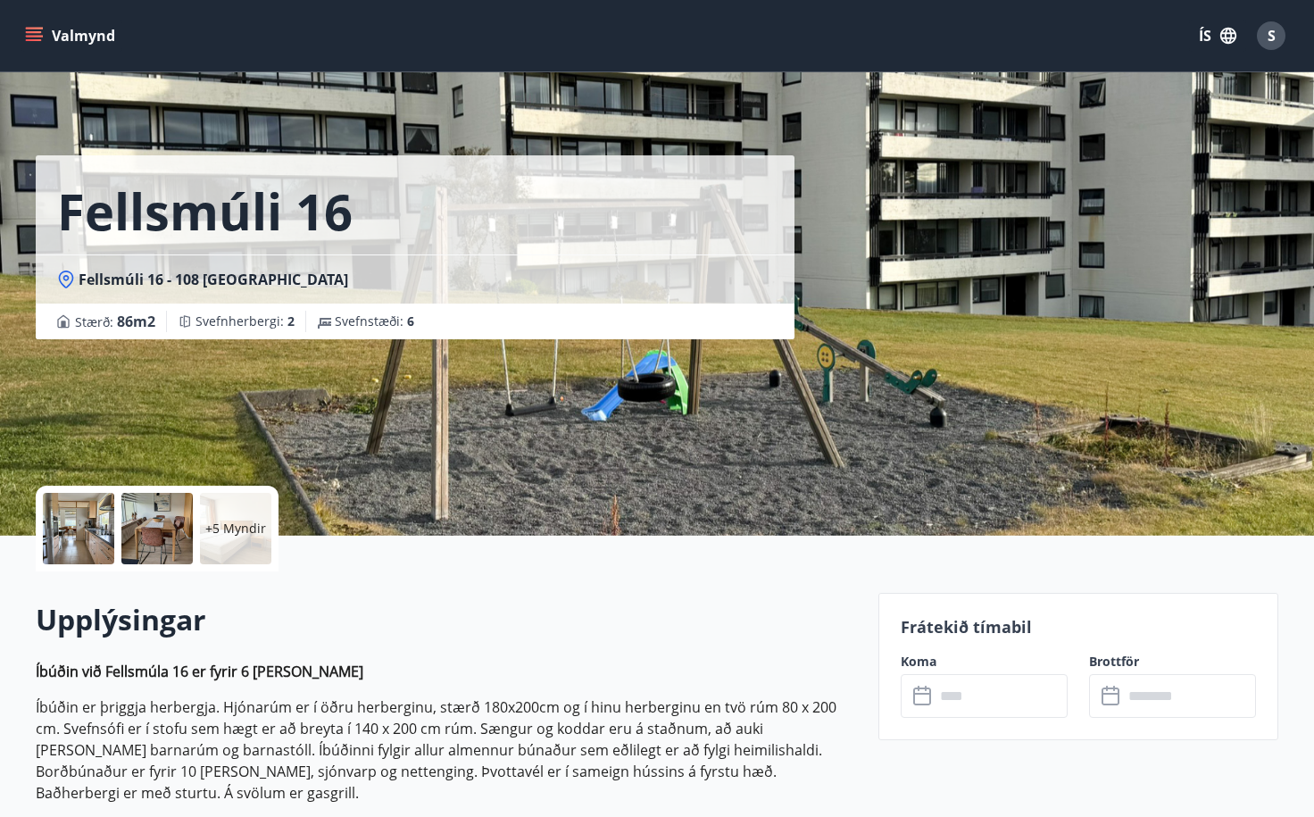
click at [237, 535] on p "+5 Myndir" at bounding box center [235, 528] width 61 height 18
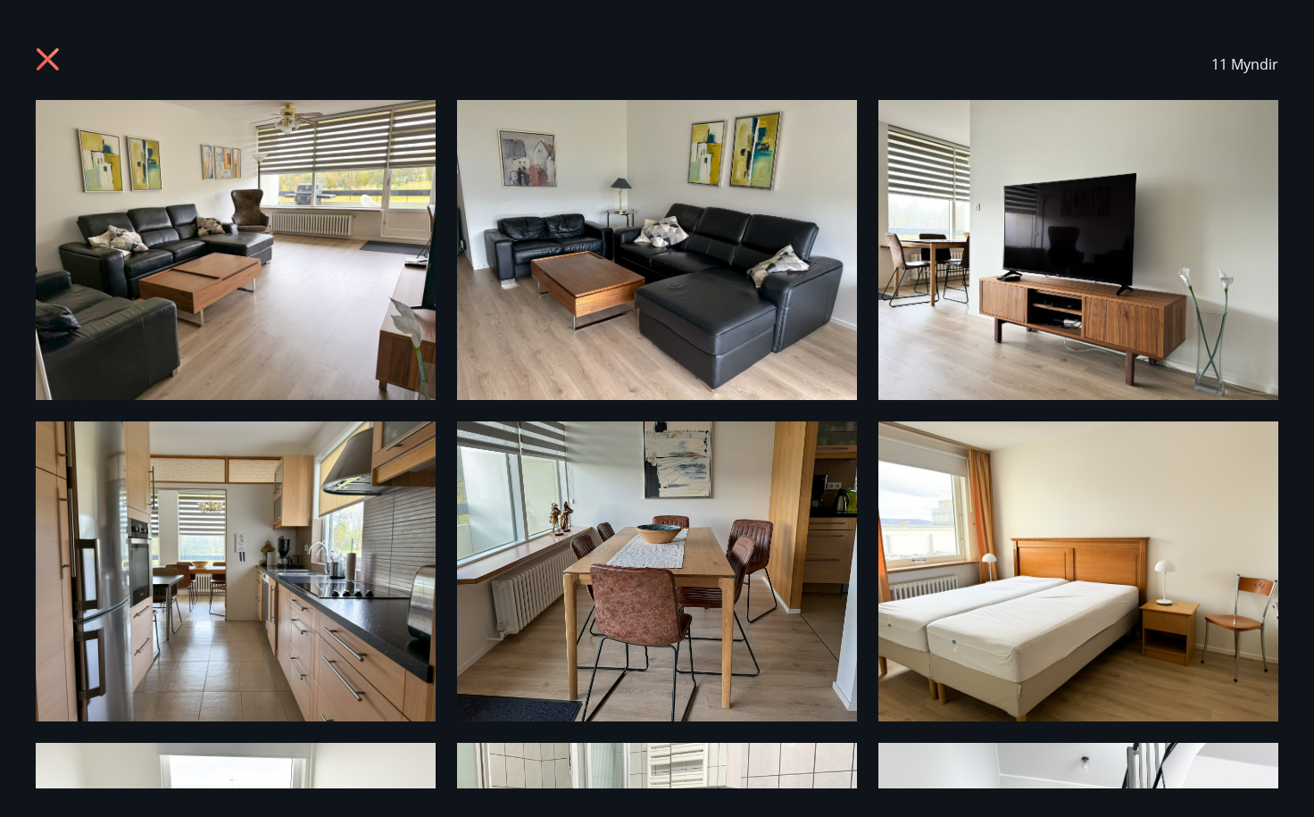
click at [51, 69] on icon at bounding box center [50, 61] width 29 height 29
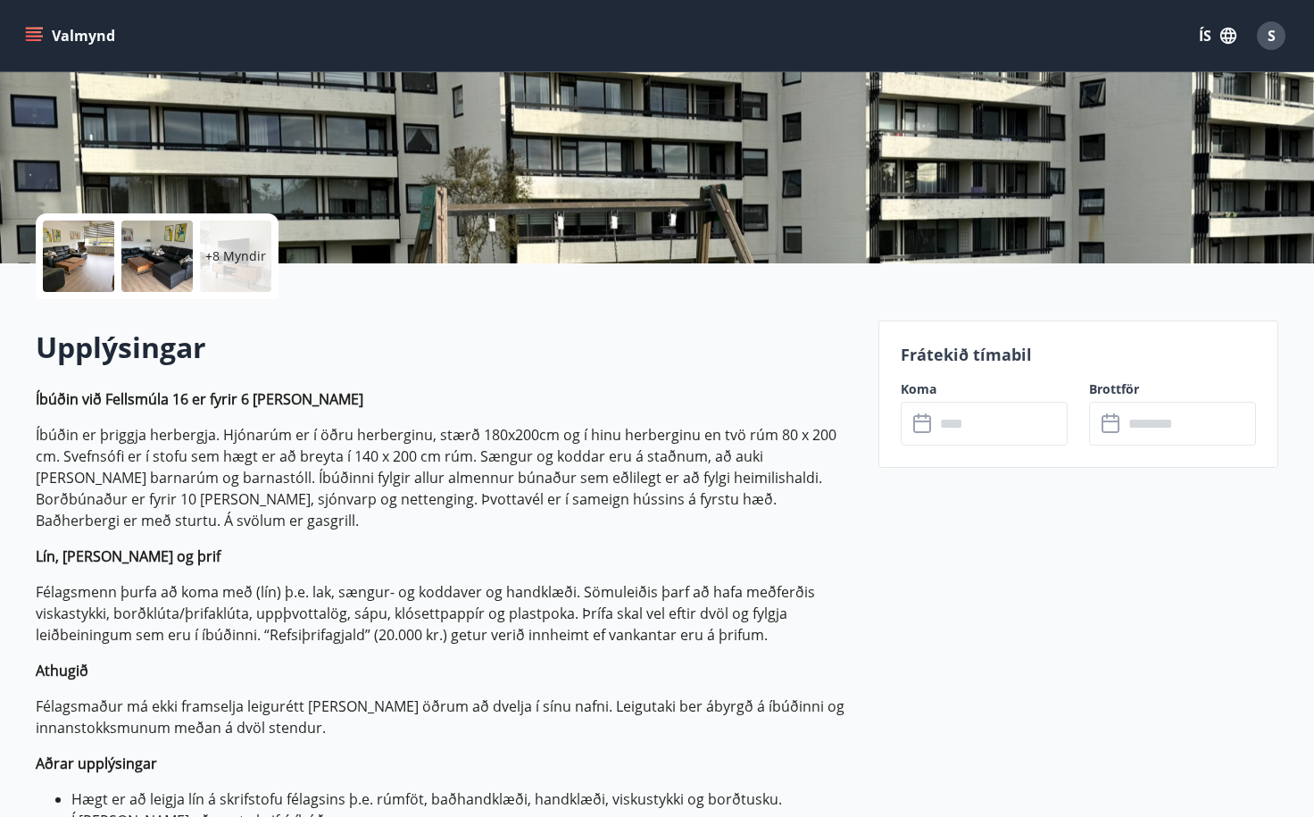
scroll to position [290, 0]
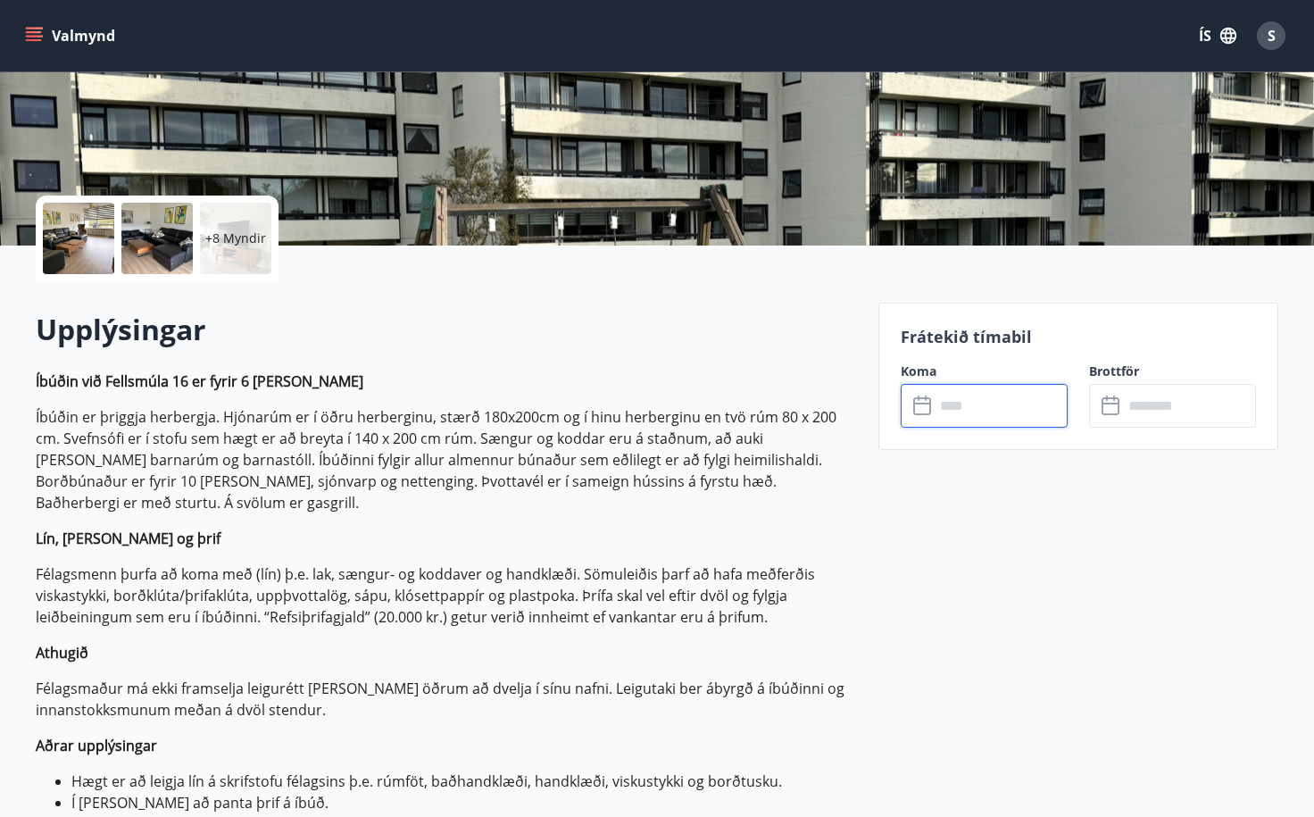
click at [964, 418] on input "text" at bounding box center [1000, 406] width 133 height 44
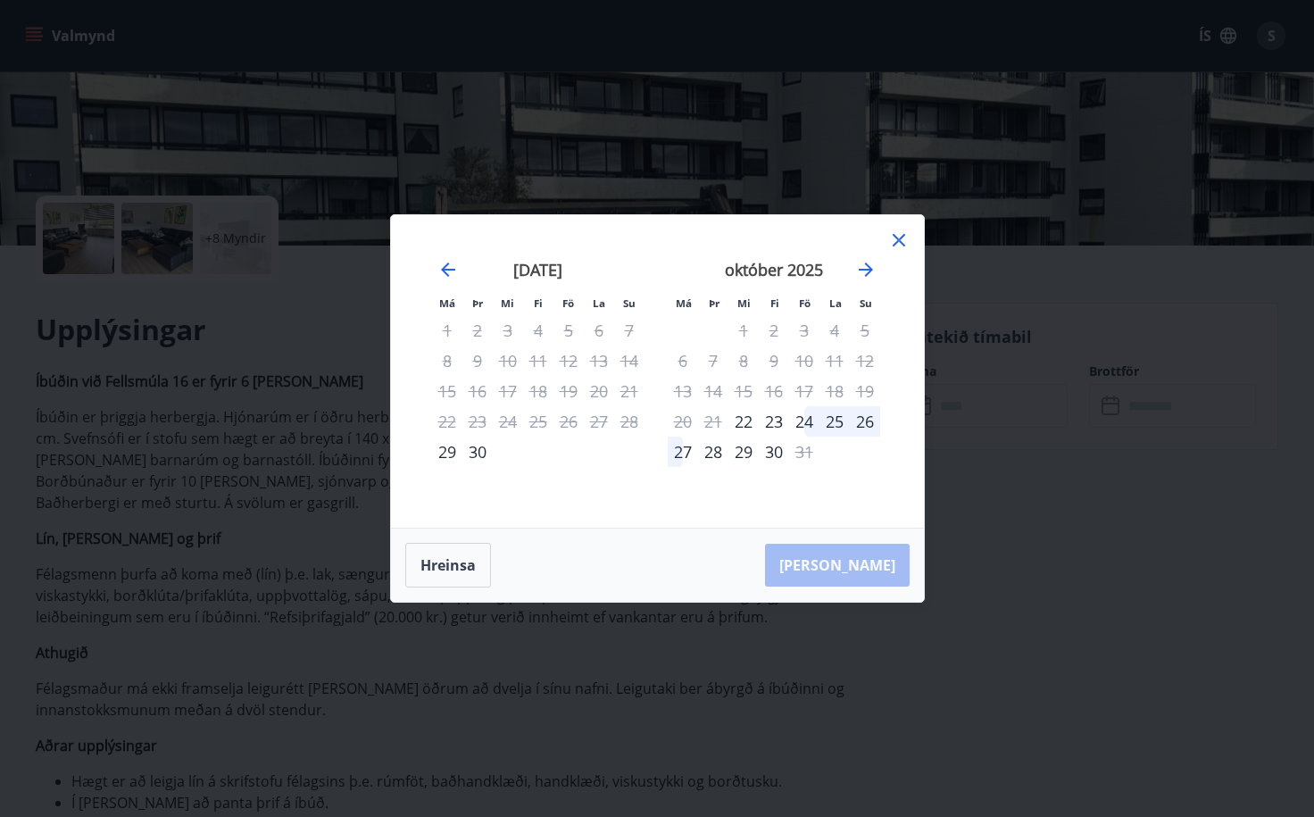
click at [866, 423] on div "26" at bounding box center [865, 421] width 30 height 30
click at [873, 460] on td "Calendar" at bounding box center [865, 451] width 30 height 30
click at [867, 420] on div "26" at bounding box center [865, 421] width 30 height 30
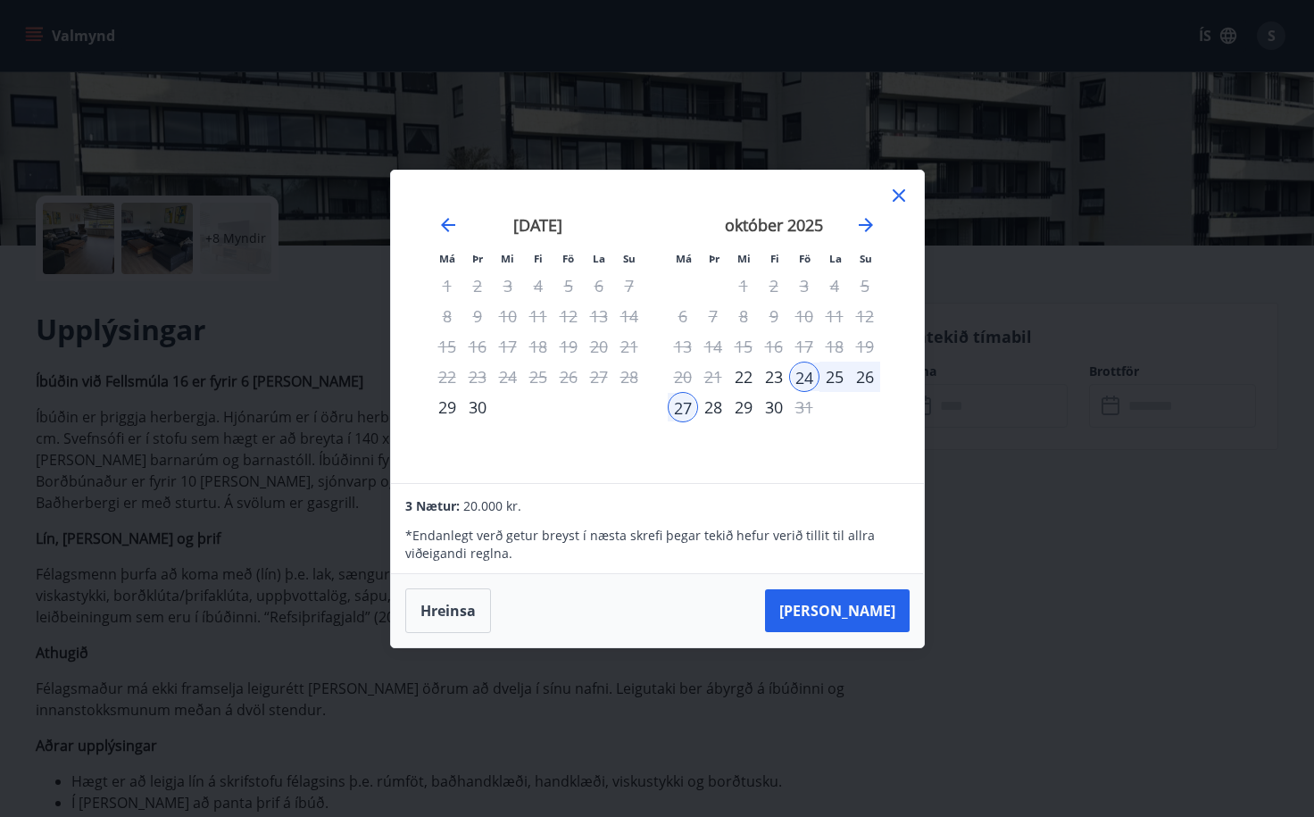
click at [862, 381] on div "26" at bounding box center [865, 376] width 30 height 30
drag, startPoint x: 808, startPoint y: 375, endPoint x: 871, endPoint y: 375, distance: 63.4
click at [871, 375] on tr "20 21 22 23 24 25 26" at bounding box center [774, 376] width 212 height 30
click at [454, 627] on button "Hreinsa" at bounding box center [448, 610] width 86 height 45
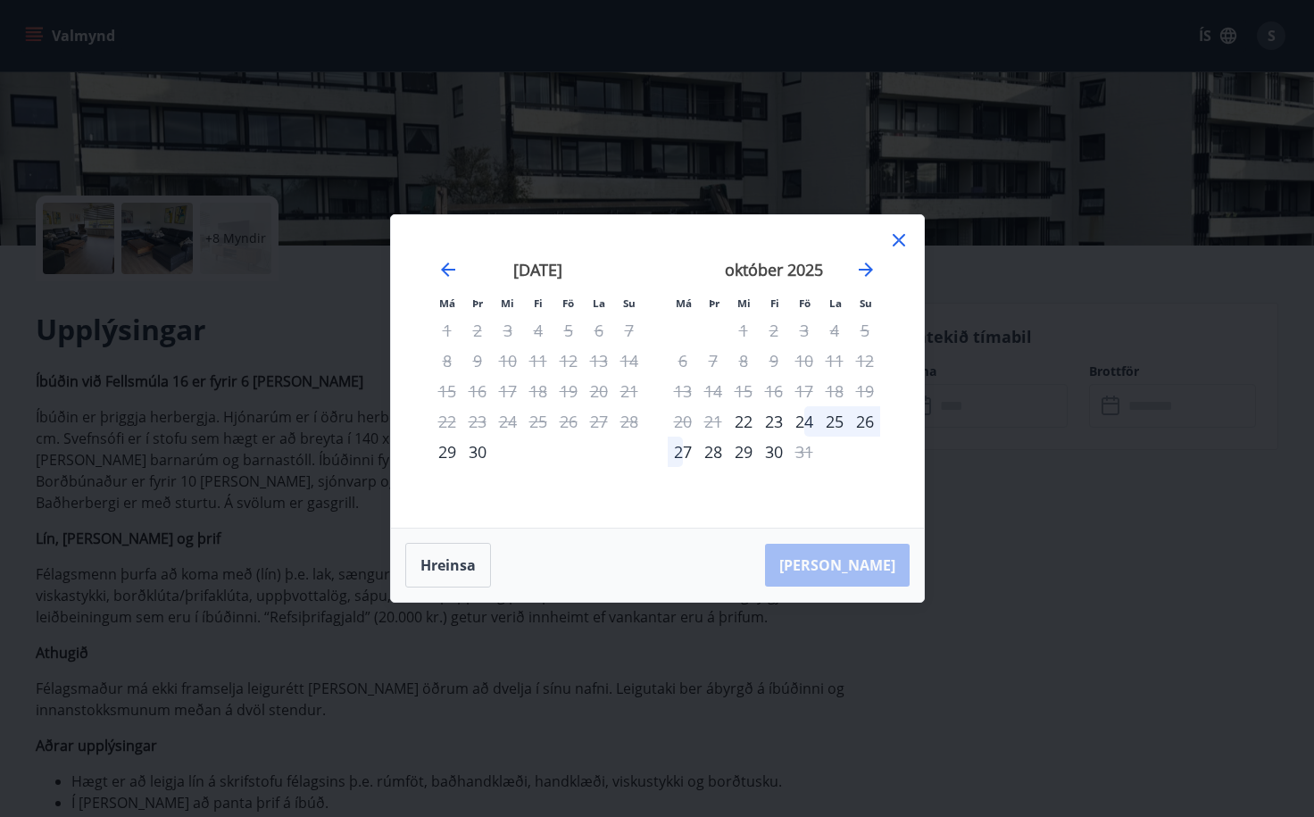
click at [869, 425] on div "26" at bounding box center [865, 421] width 30 height 30
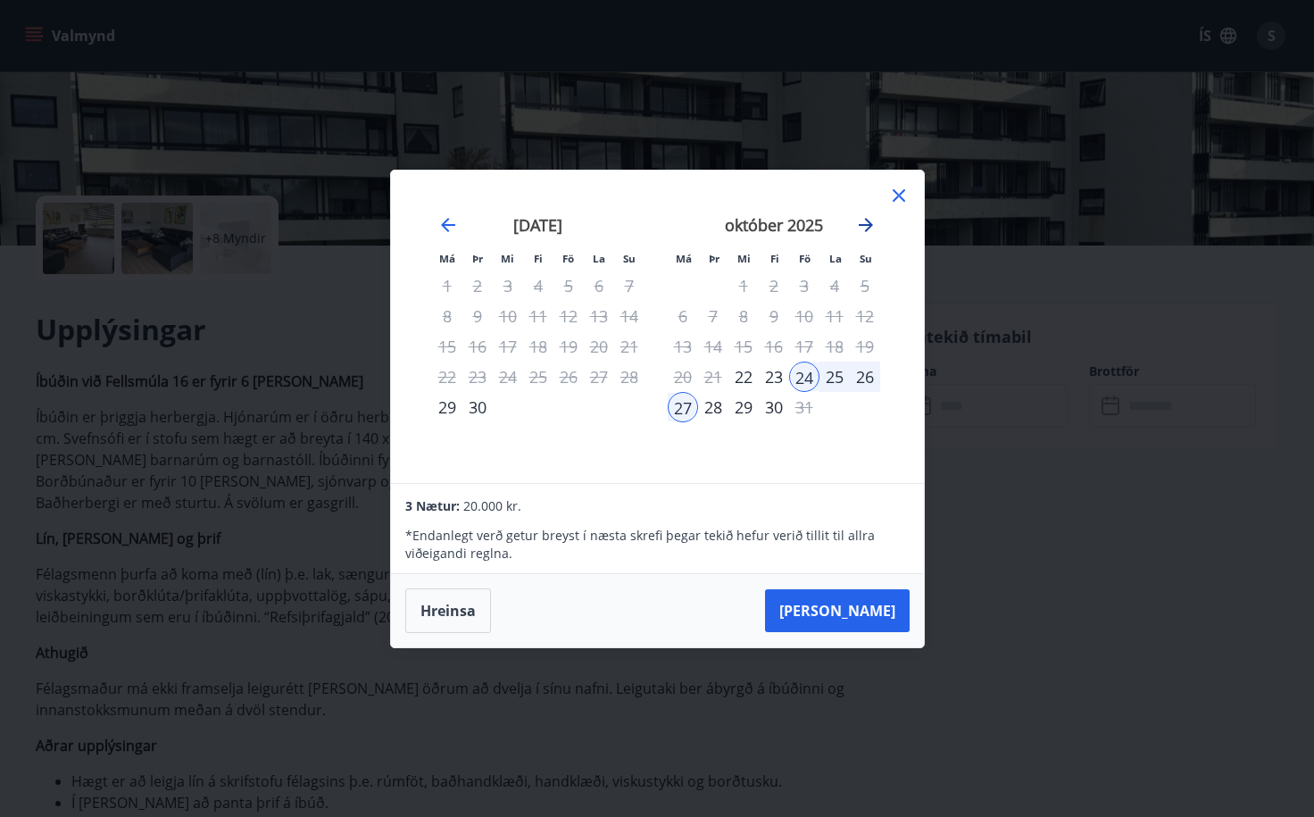
click at [864, 228] on icon "Move forward to switch to the next month." at bounding box center [865, 224] width 21 height 21
click at [896, 203] on icon at bounding box center [898, 195] width 21 height 21
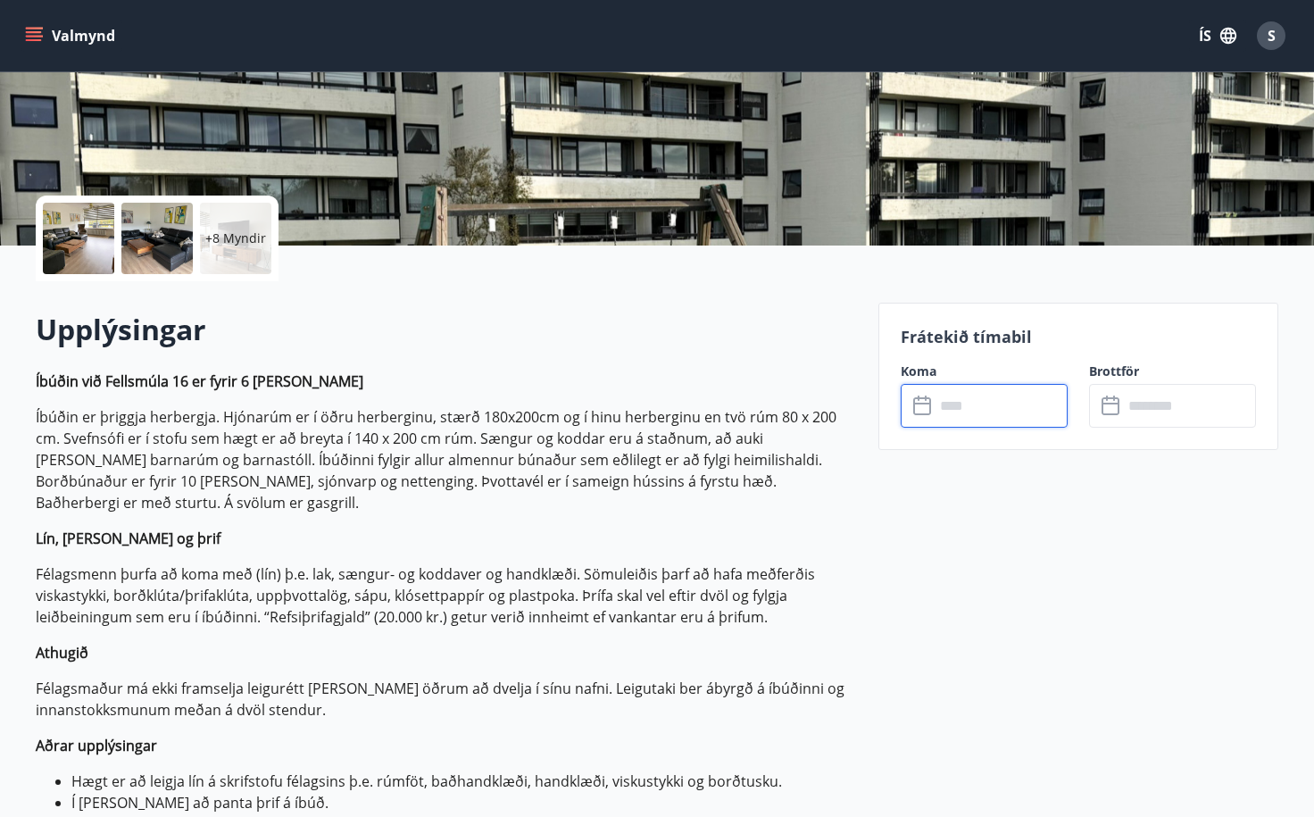
scroll to position [0, 0]
